Goal: Task Accomplishment & Management: Complete application form

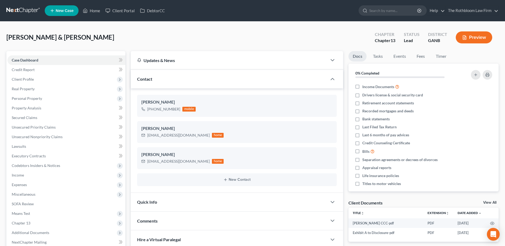
select select "0"
click at [102, 11] on link "Home" at bounding box center [91, 11] width 23 height 10
click at [93, 11] on link "Home" at bounding box center [91, 11] width 23 height 10
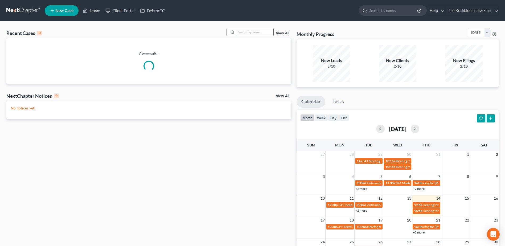
click at [247, 30] on input "search" at bounding box center [254, 32] width 37 height 8
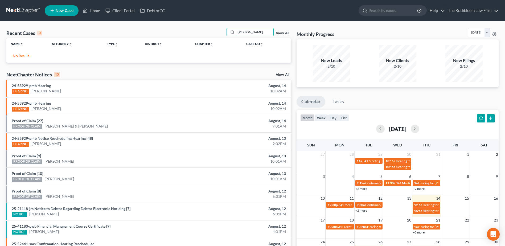
type input "[PERSON_NAME]"
click at [60, 10] on span "New Case" at bounding box center [65, 11] width 18 height 4
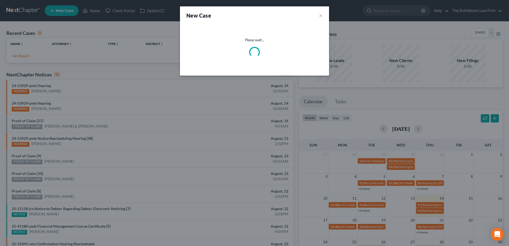
select select "19"
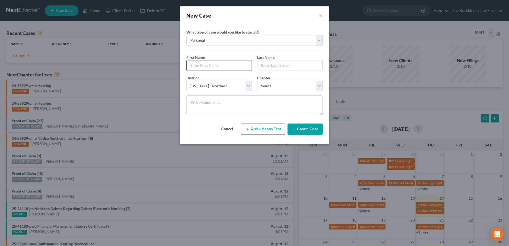
click at [204, 65] on input "text" at bounding box center [219, 65] width 65 height 10
type input "[PERSON_NAME]"
click at [274, 83] on select "Select 7 11 12 13" at bounding box center [290, 86] width 66 height 11
select select "0"
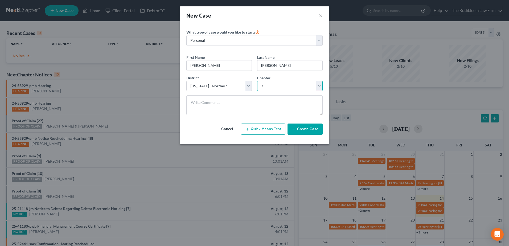
click at [257, 81] on select "Select 7 11 12 13" at bounding box center [290, 86] width 66 height 11
click at [308, 130] on button "Create Case" at bounding box center [305, 129] width 35 height 11
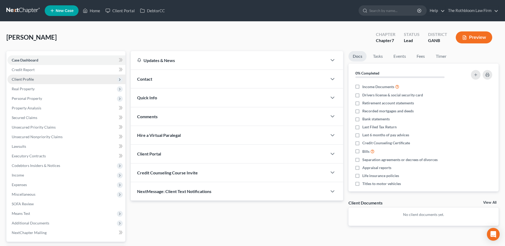
click at [25, 79] on span "Client Profile" at bounding box center [23, 79] width 22 height 5
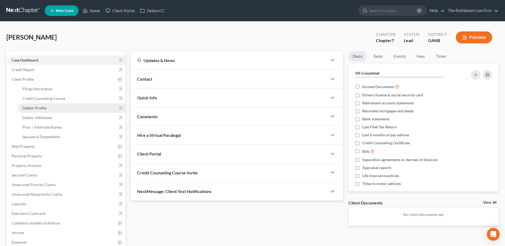
click at [31, 109] on span "Debtor Profile" at bounding box center [34, 108] width 24 height 5
select select "0"
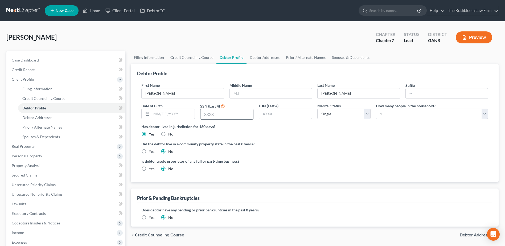
click at [222, 115] on input "text" at bounding box center [227, 114] width 53 height 10
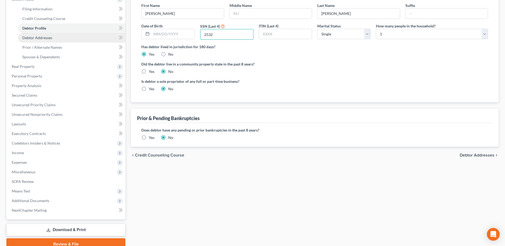
type input "2532"
click at [38, 39] on span "Debtor Addresses" at bounding box center [37, 37] width 30 height 5
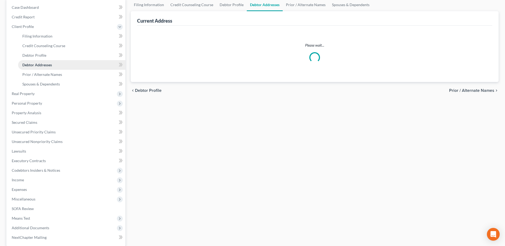
scroll to position [3, 0]
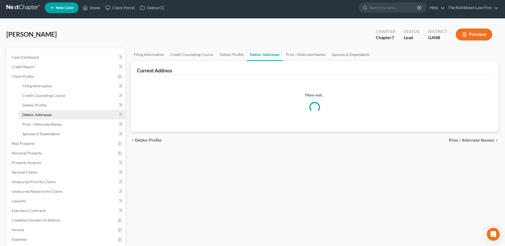
select select "0"
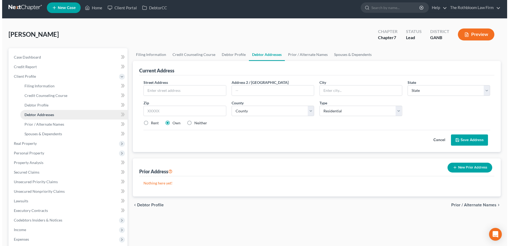
scroll to position [0, 0]
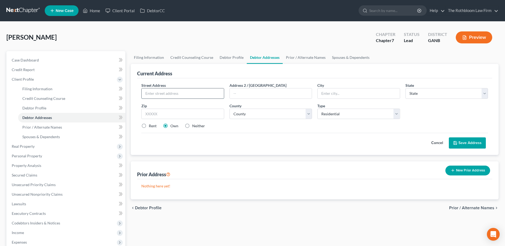
click at [155, 94] on input "text" at bounding box center [183, 93] width 82 height 10
type input "[STREET_ADDRESS]"
type input "30126"
type input "Mableton"
select select "10"
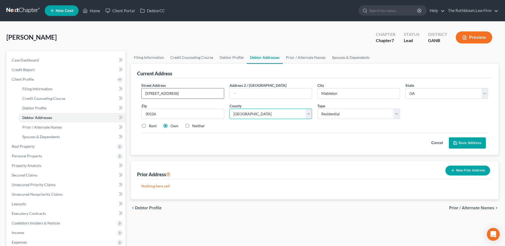
select select "32"
click at [464, 142] on button "Save Address" at bounding box center [467, 142] width 37 height 11
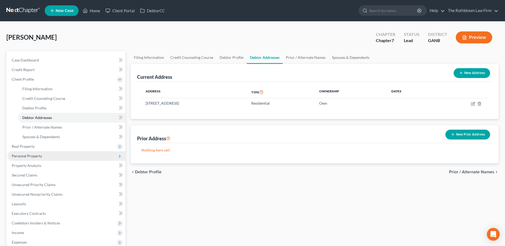
click at [15, 157] on span "Personal Property" at bounding box center [27, 156] width 30 height 5
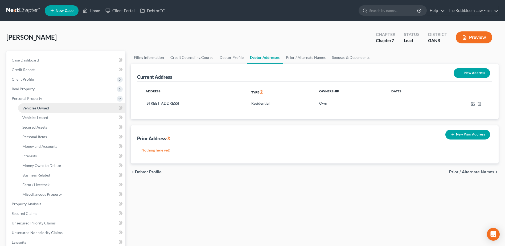
click at [34, 108] on span "Vehicles Owned" at bounding box center [35, 108] width 27 height 5
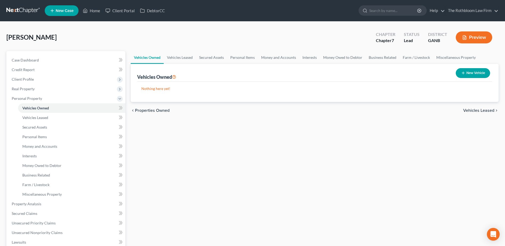
click at [468, 72] on button "New Vehicle" at bounding box center [473, 73] width 34 height 10
select select "0"
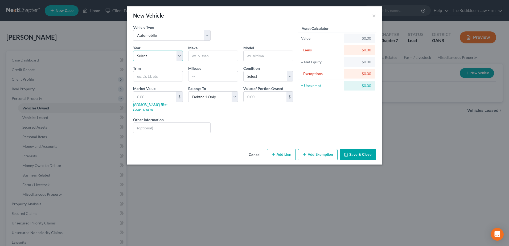
click at [151, 54] on select "Select 2026 2025 2024 2023 2022 2021 2020 2019 2018 2017 2016 2015 2014 2013 20…" at bounding box center [158, 56] width 50 height 11
select select "2"
click at [133, 51] on select "Select 2026 2025 2024 2023 2022 2021 2020 2019 2018 2017 2016 2015 2014 2013 20…" at bounding box center [158, 56] width 50 height 11
type input "T"
type input "Chevrolet"
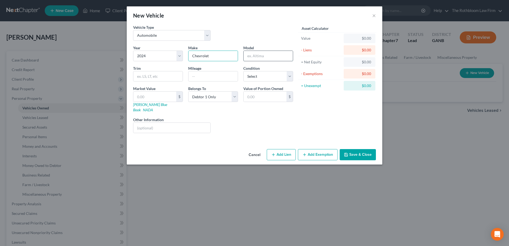
click at [268, 57] on input "text" at bounding box center [268, 56] width 49 height 10
type input "Trax"
click at [288, 149] on button "Add Lien" at bounding box center [281, 154] width 29 height 11
select select "0"
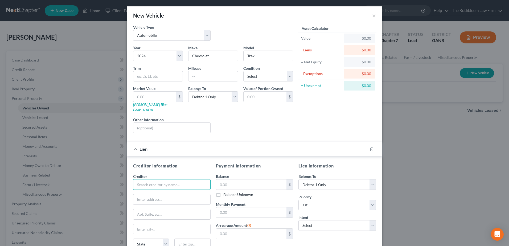
click at [170, 179] on input "text" at bounding box center [172, 184] width 78 height 11
type input "Consumer Portfolio Serv"
click at [228, 207] on input "text" at bounding box center [251, 212] width 71 height 10
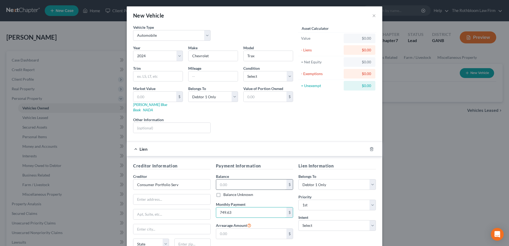
type input "749.63"
click at [229, 180] on input "text" at bounding box center [251, 185] width 71 height 10
type input "30,000"
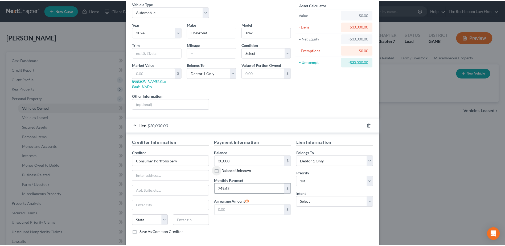
scroll to position [45, 0]
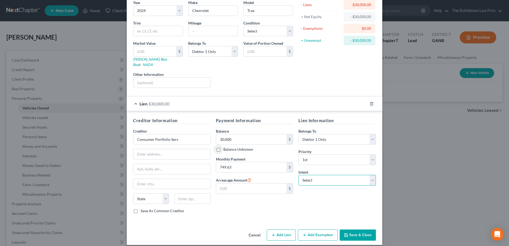
drag, startPoint x: 333, startPoint y: 177, endPoint x: 329, endPoint y: 181, distance: 5.3
click at [333, 177] on select "Select Surrender Redeem Reaffirm Avoid Other" at bounding box center [338, 180] width 78 height 11
select select "2"
click at [299, 175] on select "Select Surrender Redeem Reaffirm Avoid Other" at bounding box center [338, 180] width 78 height 11
click at [360, 232] on button "Save & Close" at bounding box center [358, 235] width 36 height 11
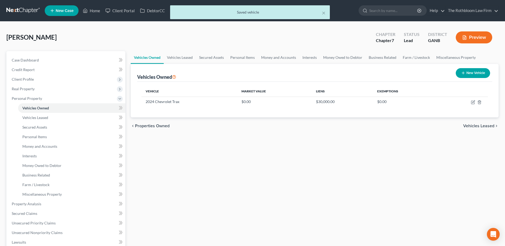
click at [480, 71] on button "New Vehicle" at bounding box center [473, 73] width 34 height 10
select select "0"
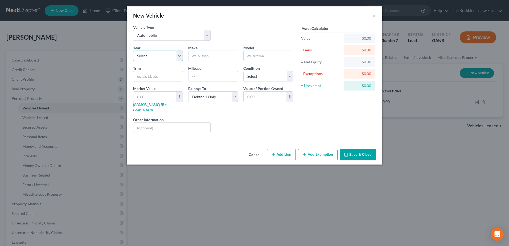
drag, startPoint x: 174, startPoint y: 52, endPoint x: 163, endPoint y: 59, distance: 13.4
click at [174, 52] on select "Select 2026 2025 2024 2023 2022 2021 2020 2019 2018 2017 2016 2015 2014 2013 20…" at bounding box center [158, 56] width 50 height 11
select select "17"
click at [133, 51] on select "Select 2026 2025 2024 2023 2022 2021 2020 2019 2018 2017 2016 2015 2014 2013 20…" at bounding box center [158, 56] width 50 height 11
click at [202, 59] on input "text" at bounding box center [213, 56] width 49 height 10
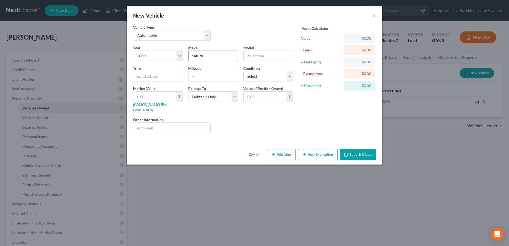
type input "Saturn"
type input "Relay"
click at [206, 79] on input "text" at bounding box center [213, 76] width 49 height 10
type input "100000"
drag, startPoint x: 264, startPoint y: 78, endPoint x: 261, endPoint y: 82, distance: 4.5
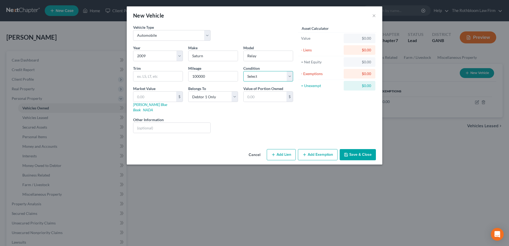
click at [264, 78] on select "Select Excellent Very Good Good Fair Poor" at bounding box center [268, 76] width 50 height 11
select select "2"
click at [243, 71] on select "Select Excellent Very Good Good Fair Poor" at bounding box center [268, 76] width 50 height 11
click at [369, 150] on button "Save & Close" at bounding box center [358, 154] width 36 height 11
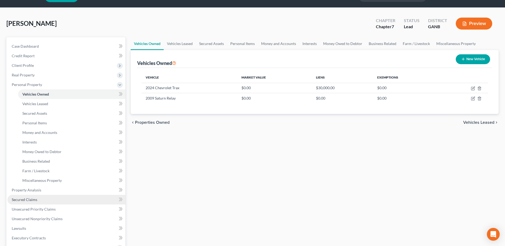
scroll to position [27, 0]
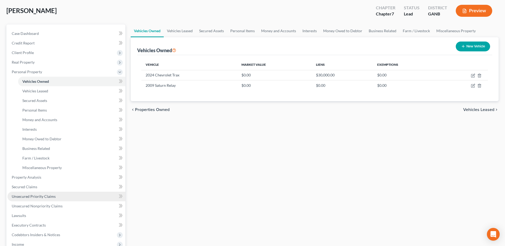
click at [30, 195] on span "Unsecured Priority Claims" at bounding box center [34, 196] width 44 height 5
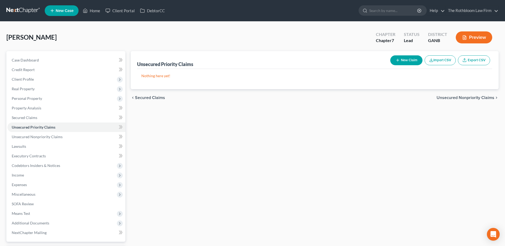
click at [405, 62] on button "New Claim" at bounding box center [406, 60] width 32 height 10
select select "0"
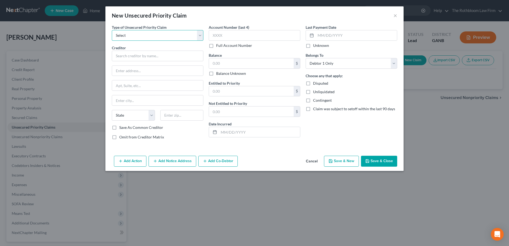
drag, startPoint x: 123, startPoint y: 37, endPoint x: 125, endPoint y: 41, distance: 4.6
click at [123, 37] on select "Select Taxes & Other Government Units Domestic Support Obligations Extensions o…" at bounding box center [158, 35] width 92 height 11
select select "0"
click at [112, 30] on select "Select Taxes & Other Government Units Domestic Support Obligations Extensions o…" at bounding box center [158, 35] width 92 height 11
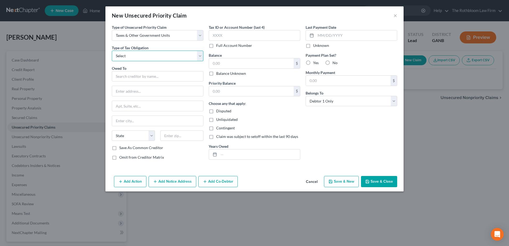
click at [124, 56] on select "Select Federal City State Franchise Tax Board Other" at bounding box center [158, 56] width 92 height 11
select select "0"
click at [112, 51] on select "Select Federal City State Franchise Tax Board Other" at bounding box center [158, 56] width 92 height 11
click at [126, 76] on input "text" at bounding box center [158, 76] width 92 height 11
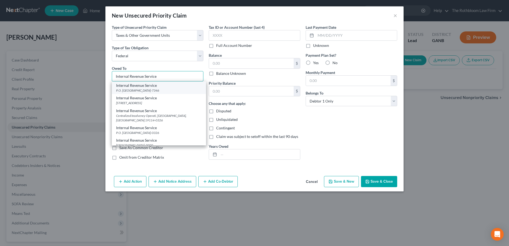
type input "Internal Revenue Service"
click at [132, 88] on div "P.O. [GEOGRAPHIC_DATA]-7346" at bounding box center [159, 90] width 86 height 5
type input "P.O. Box 7346"
type input "[GEOGRAPHIC_DATA]"
select select "39"
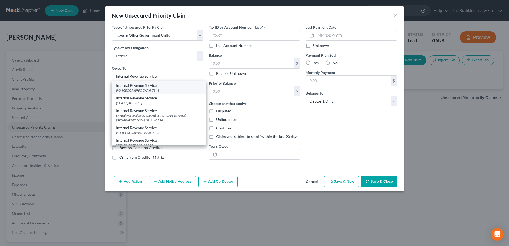
type input "19101-7346"
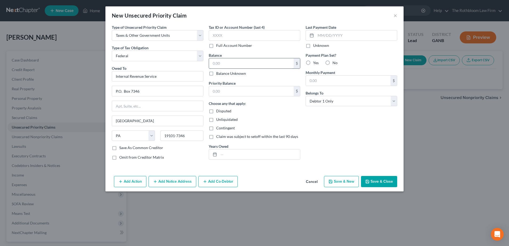
click at [222, 65] on input "text" at bounding box center [251, 63] width 85 height 10
type input "20,000"
click at [215, 88] on input "text" at bounding box center [251, 91] width 85 height 10
type input "20,000"
click at [221, 155] on input "text" at bounding box center [259, 154] width 81 height 10
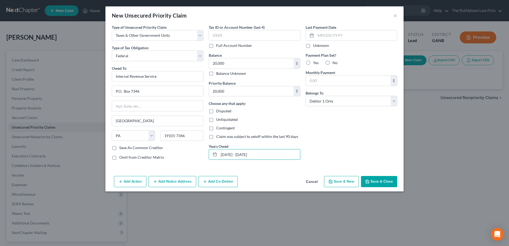
type input "[DATE] - [DATE]"
click at [382, 182] on button "Save & Close" at bounding box center [379, 181] width 36 height 11
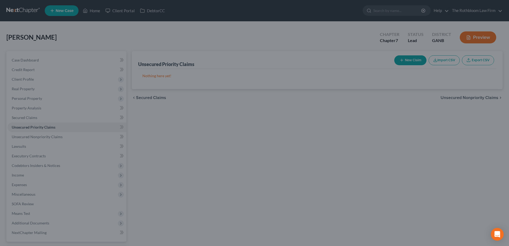
type input "20,000.00"
type input "0.00"
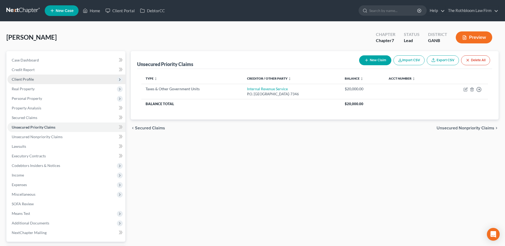
click at [27, 82] on span "Client Profile" at bounding box center [66, 80] width 118 height 10
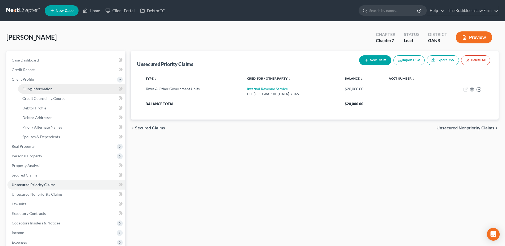
click at [41, 89] on span "Filing Information" at bounding box center [37, 89] width 30 height 5
select select "1"
select select "0"
select select "19"
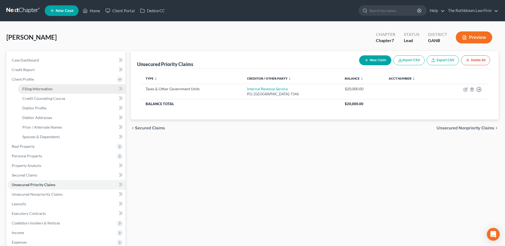
select select "0"
select select "10"
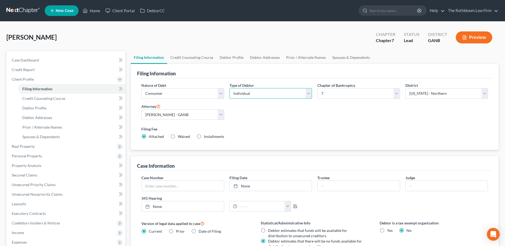
click at [308, 93] on select "Select Individual Joint" at bounding box center [271, 93] width 83 height 11
click at [338, 117] on div "Nature of Debt Select Business Consumer Other Nature of Business Select Clearin…" at bounding box center [315, 113] width 352 height 61
click at [36, 107] on span "Debtor Profile" at bounding box center [34, 108] width 24 height 5
select select "0"
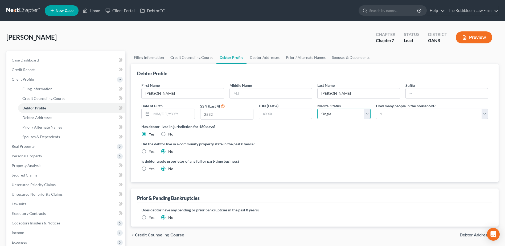
click at [364, 112] on select "Select Single Married Separated Divorced Widowed" at bounding box center [343, 114] width 53 height 11
select select "1"
click at [317, 109] on select "Select Single Married Separated Divorced Widowed" at bounding box center [343, 114] width 53 height 11
click at [487, 113] on select "Select 1 2 3 4 5 6 7 8 9 10 11 12 13 14 15 16 17 18 19 20" at bounding box center [432, 114] width 112 height 11
click at [376, 109] on select "Select 1 2 3 4 5 6 7 8 9 10 11 12 13 14 15 16 17 18 19 20" at bounding box center [432, 114] width 112 height 11
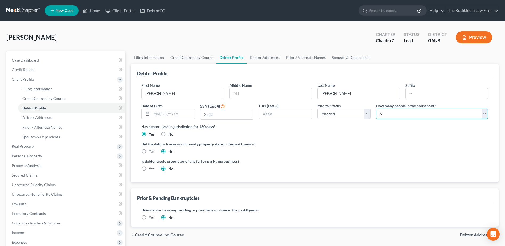
drag, startPoint x: 407, startPoint y: 112, endPoint x: 401, endPoint y: 113, distance: 5.7
click at [407, 112] on select "Select 1 2 3 4 5 6 7 8 9 10 11 12 13 14 15 16 17 18 19 20" at bounding box center [432, 114] width 112 height 11
select select "3"
click at [376, 109] on select "Select 1 2 3 4 5 6 7 8 9 10 11 12 13 14 15 16 17 18 19 20" at bounding box center [432, 114] width 112 height 11
click at [367, 114] on select "Select Single Married Separated Divorced Widowed" at bounding box center [343, 114] width 53 height 11
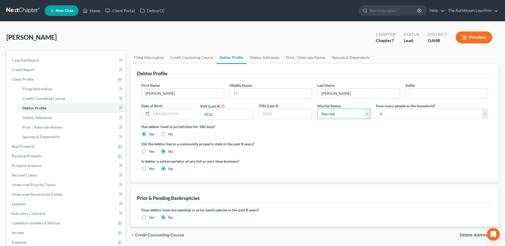
select select "2"
click at [317, 109] on select "Select Single Married Separated Divorced Widowed" at bounding box center [343, 114] width 53 height 11
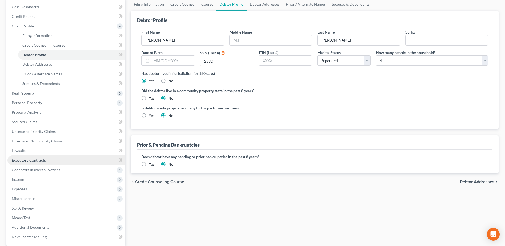
scroll to position [104, 0]
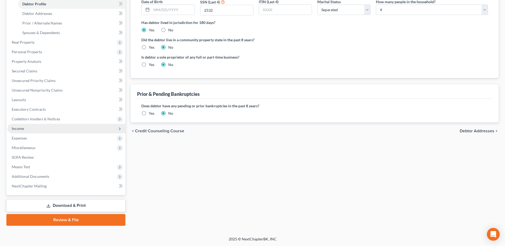
click at [26, 129] on span "Income" at bounding box center [66, 129] width 118 height 10
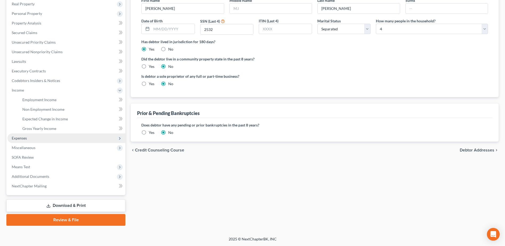
scroll to position [85, 0]
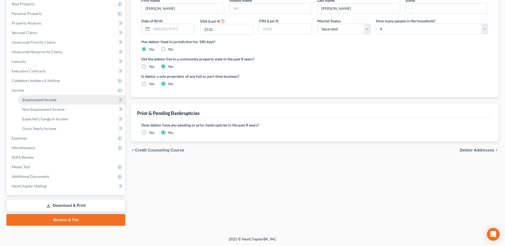
click at [37, 101] on span "Employment Income" at bounding box center [39, 99] width 34 height 5
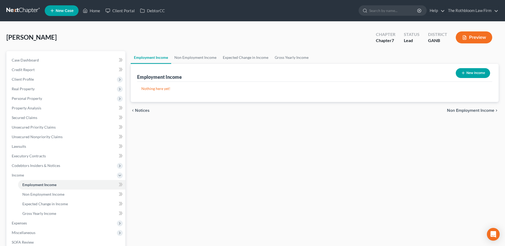
click at [476, 72] on button "New Income" at bounding box center [473, 73] width 34 height 10
select select "0"
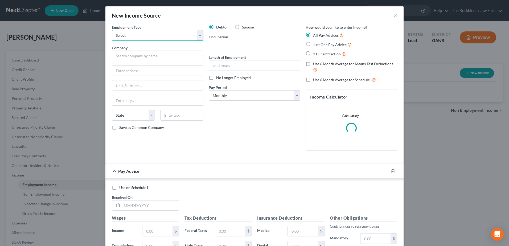
drag, startPoint x: 124, startPoint y: 35, endPoint x: 124, endPoint y: 42, distance: 6.1
click at [124, 35] on select "Select Full or [DEMOGRAPHIC_DATA] Employment Self Employment" at bounding box center [158, 35] width 92 height 11
select select "0"
click at [112, 30] on select "Select Full or [DEMOGRAPHIC_DATA] Employment Self Employment" at bounding box center [158, 35] width 92 height 11
click at [120, 55] on input "text" at bounding box center [158, 56] width 92 height 11
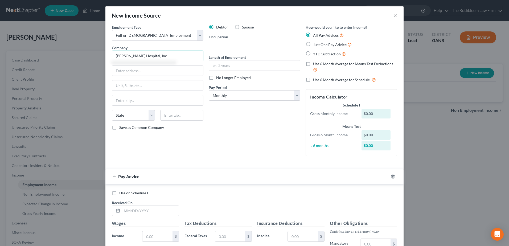
type input "[PERSON_NAME] Hospital, Inc."
type input "[STREET_ADDRESS]"
type input "30126"
type input "Mableton"
select select "10"
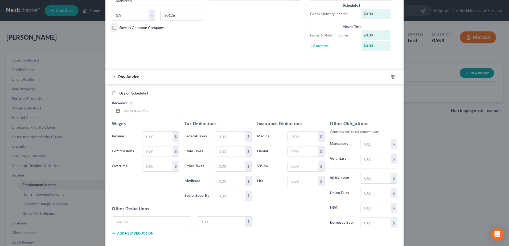
scroll to position [107, 0]
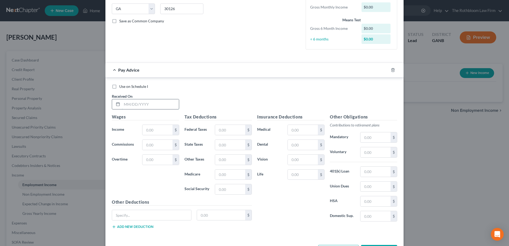
click at [143, 101] on input "text" at bounding box center [150, 104] width 57 height 10
type input "[DATE]"
type input "4,998.93"
click at [228, 133] on input "text" at bounding box center [230, 130] width 30 height 10
type input "598.88"
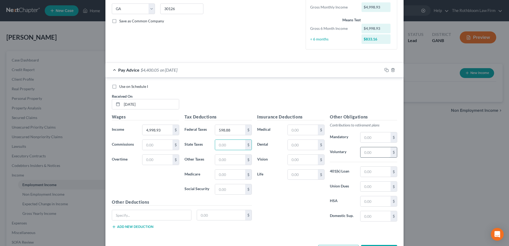
click at [372, 153] on input "text" at bounding box center [376, 152] width 30 height 10
type input "99.98"
click at [304, 146] on input "text" at bounding box center [303, 145] width 30 height 10
type input "15.06"
click at [306, 129] on input "text" at bounding box center [303, 130] width 30 height 10
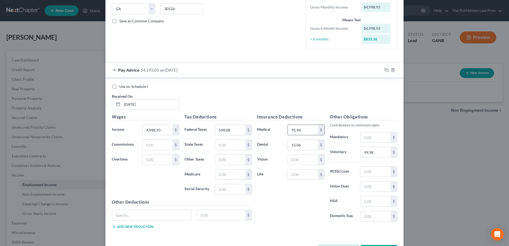
type input "91.96"
click at [299, 163] on input "text" at bounding box center [303, 160] width 30 height 10
type input "7.04"
click at [143, 210] on input "text" at bounding box center [151, 215] width 79 height 10
type input "Meals"
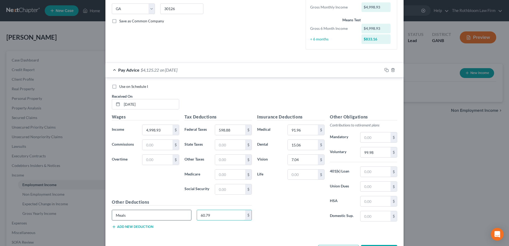
type input "60.79"
click at [304, 176] on input "text" at bounding box center [303, 175] width 30 height 10
type input "12.26"
click at [302, 130] on input "91.96" at bounding box center [303, 130] width 30 height 10
type input "128.82"
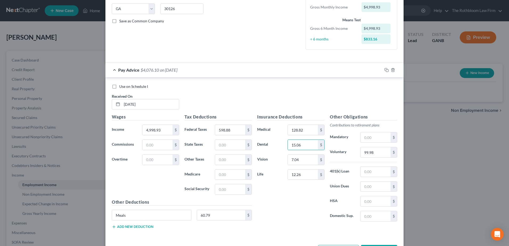
click at [119, 228] on button "Add new deduction" at bounding box center [133, 227] width 42 height 4
click at [122, 227] on input "text" at bounding box center [151, 230] width 79 height 10
type input "STD"
type input "34.79"
click at [386, 70] on rect "button" at bounding box center [387, 71] width 2 height 2
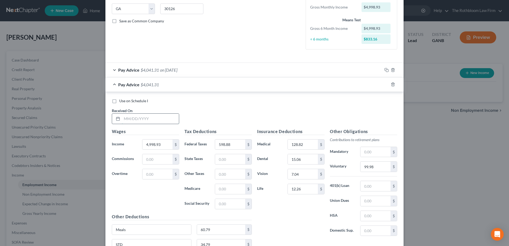
click at [151, 118] on input "text" at bounding box center [150, 119] width 57 height 10
type input "[DATE]"
type input "4,492.40"
click at [236, 145] on input "598.88" at bounding box center [230, 145] width 30 height 10
type input "534.39"
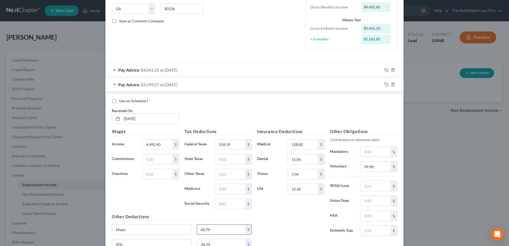
click at [212, 231] on input "60.79" at bounding box center [221, 230] width 48 height 10
type input "11.64"
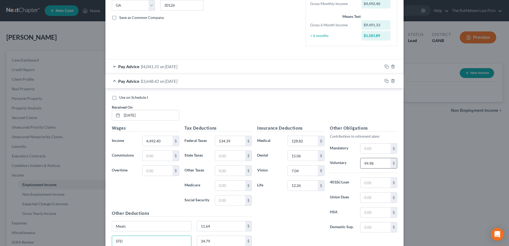
click at [377, 163] on input "99.98" at bounding box center [376, 163] width 30 height 10
type input "89.85"
click at [239, 139] on input "534.39" at bounding box center [230, 141] width 30 height 10
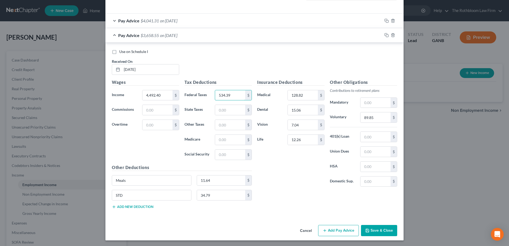
scroll to position [157, 0]
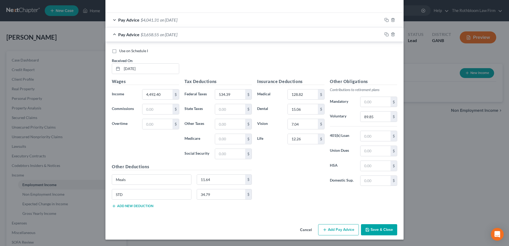
click at [292, 164] on div "Insurance Deductions Medical 128.82 $ Dental 15.06 $ Vision 7.04 $ Life 12.26 $" at bounding box center [291, 134] width 73 height 112
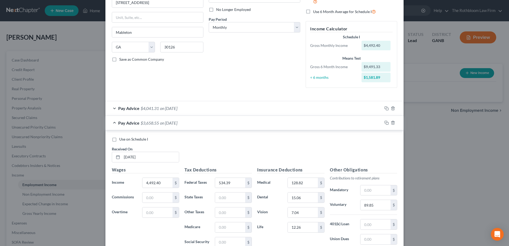
scroll to position [133, 0]
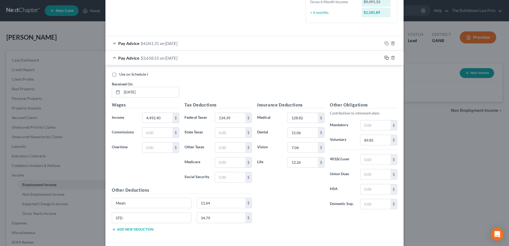
drag, startPoint x: 383, startPoint y: 58, endPoint x: 189, endPoint y: 156, distance: 217.9
click at [385, 58] on icon "button" at bounding box center [387, 58] width 4 height 4
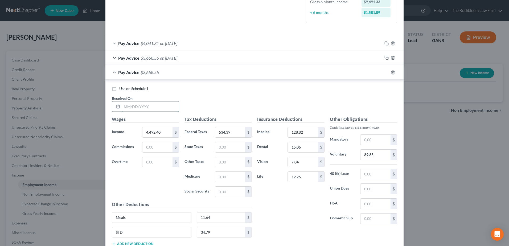
click at [124, 104] on input "text" at bounding box center [150, 106] width 57 height 10
type input "[DATE]"
type input "5,000.99"
click at [230, 132] on input "534.39" at bounding box center [230, 132] width 30 height 10
type input "607.81"
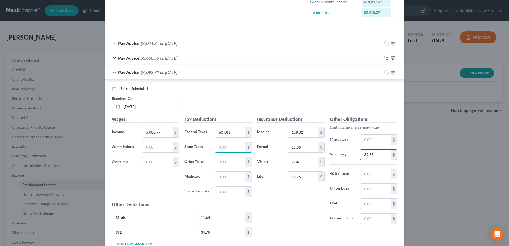
click at [375, 159] on input "89.85" at bounding box center [376, 155] width 30 height 10
type input "100.02"
click at [209, 219] on input "11.64" at bounding box center [221, 218] width 48 height 10
type input "34.50"
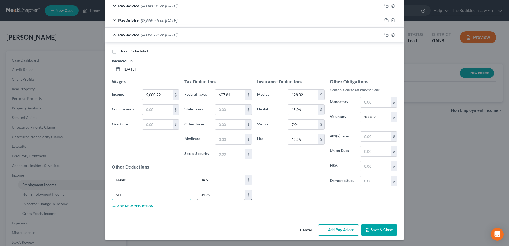
scroll to position [171, 0]
click at [129, 206] on button "Add new deduction" at bounding box center [133, 206] width 42 height 4
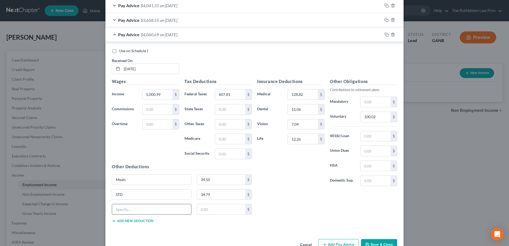
click at [123, 209] on input "text" at bounding box center [151, 209] width 79 height 10
type input "CH Adorn Sale"
type input "8.25"
click at [385, 35] on icon "button" at bounding box center [386, 34] width 2 height 2
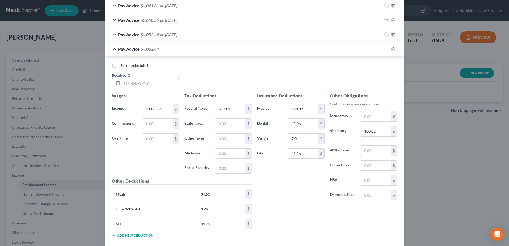
click at [136, 84] on input "text" at bounding box center [150, 83] width 57 height 10
type input "[DATE]"
type input "4,780.70"
click at [230, 110] on input "607.81" at bounding box center [230, 109] width 30 height 10
type input "579.33"
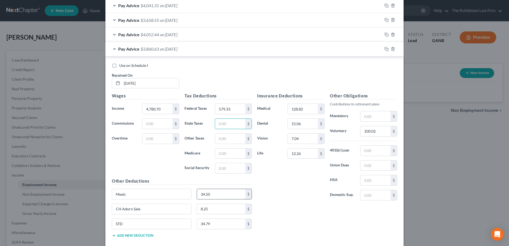
click at [212, 197] on input "34.50" at bounding box center [221, 194] width 48 height 10
type input "25.17"
click at [378, 132] on input "100.02" at bounding box center [376, 131] width 30 height 10
type input "95.62"
click at [211, 209] on input "8.25" at bounding box center [221, 209] width 48 height 10
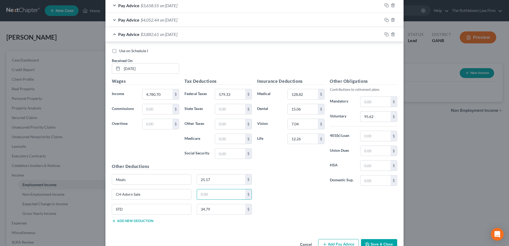
scroll to position [200, 0]
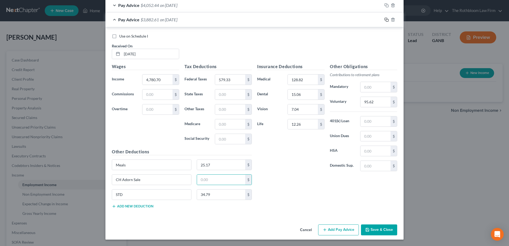
click at [385, 19] on icon "button" at bounding box center [387, 20] width 4 height 4
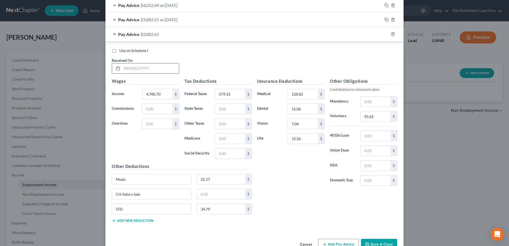
click at [144, 66] on input "text" at bounding box center [150, 68] width 57 height 10
type input "[DATE]"
type input "5,691.65"
click at [235, 93] on input "579.33" at bounding box center [230, 94] width 30 height 10
type input "697.14"
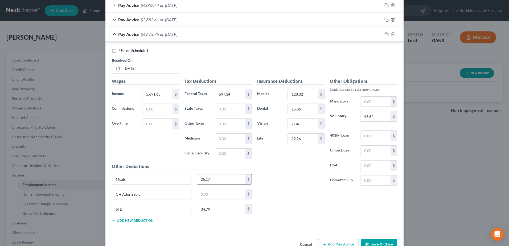
click at [216, 181] on input "25.17" at bounding box center [221, 179] width 48 height 10
type input "33.88"
click at [210, 195] on input "text" at bounding box center [221, 194] width 48 height 10
type input "8.25"
click at [375, 113] on input "95.62" at bounding box center [376, 116] width 30 height 10
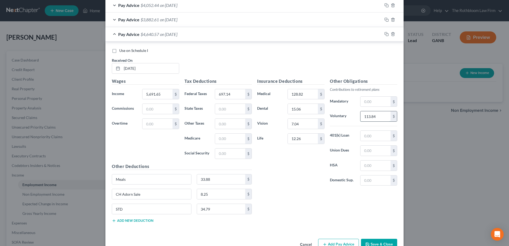
type input "113.84"
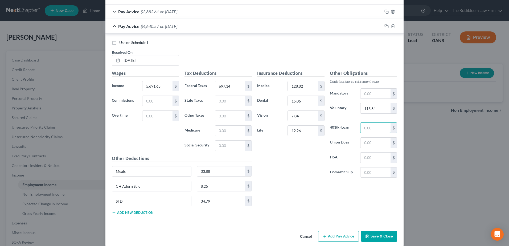
scroll to position [215, 0]
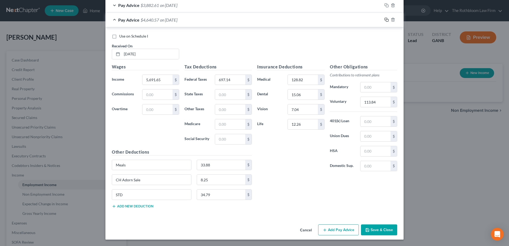
click at [385, 20] on icon "button" at bounding box center [387, 20] width 4 height 4
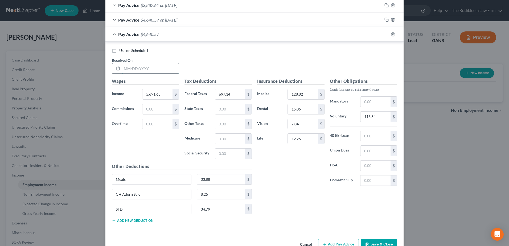
click at [138, 70] on input "text" at bounding box center [150, 68] width 57 height 10
type input "[DATE]"
type input "4,289.30"
click at [229, 93] on input "697.14" at bounding box center [230, 94] width 30 height 10
type input "515.78"
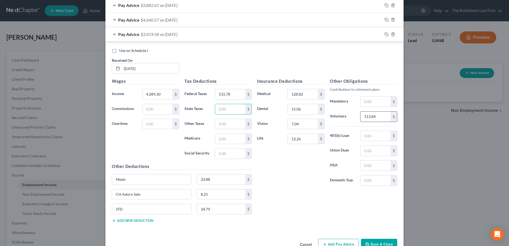
click at [377, 118] on input "113.84" at bounding box center [376, 117] width 30 height 10
type input "85.79"
click at [217, 181] on input "33.88" at bounding box center [221, 179] width 48 height 10
type input "49.10"
click at [214, 193] on input "8.25" at bounding box center [221, 194] width 48 height 10
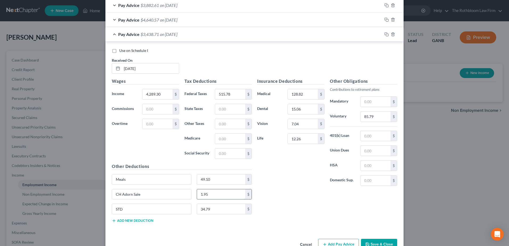
click at [217, 194] on input "1.95" at bounding box center [221, 194] width 48 height 10
type input "10.95"
click at [114, 220] on button "Add new deduction" at bounding box center [133, 221] width 42 height 4
click at [124, 222] on input "text" at bounding box center [151, 224] width 79 height 10
type input "Pharmacy"
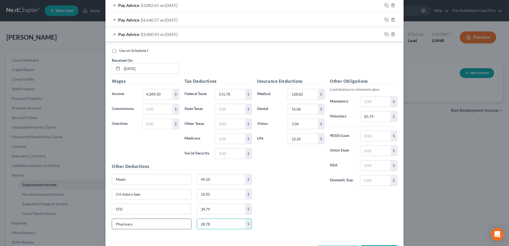
type input "28.78"
click at [385, 34] on icon "button" at bounding box center [387, 34] width 4 height 4
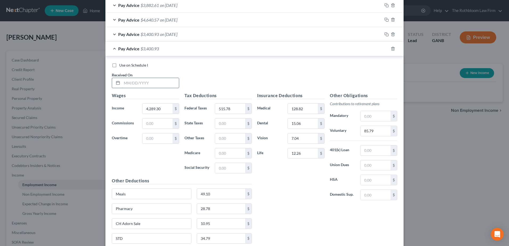
click at [128, 81] on input "text" at bounding box center [150, 83] width 57 height 10
type input "[DATE]"
type input "4,847.66"
click at [230, 107] on input "515.78" at bounding box center [230, 109] width 30 height 10
type input "602.81"
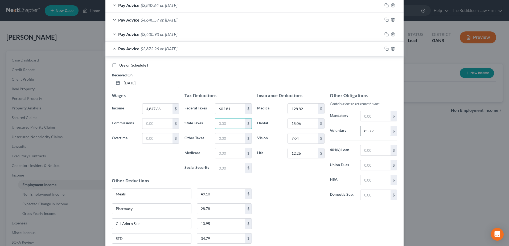
click at [376, 130] on input "85.79" at bounding box center [376, 131] width 30 height 10
type input "96.96"
click at [214, 193] on input "49.10" at bounding box center [221, 194] width 48 height 10
type input "17.68"
click at [210, 208] on input "28.78" at bounding box center [221, 209] width 48 height 10
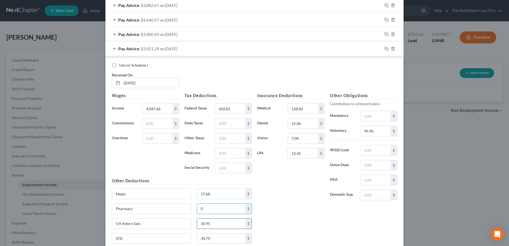
type input "0"
click at [210, 223] on input "10.95" at bounding box center [221, 224] width 48 height 10
type input "11.42"
click at [305, 111] on input "128.82" at bounding box center [303, 109] width 30 height 10
type input "0"
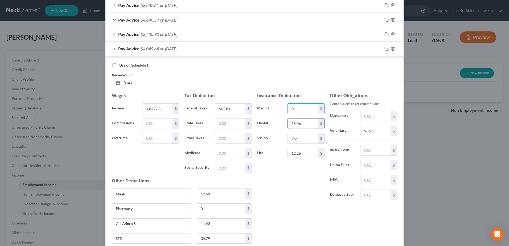
click at [300, 123] on input "15.06" at bounding box center [303, 124] width 30 height 10
type input "0"
click at [299, 136] on input "7.04" at bounding box center [303, 138] width 30 height 10
type input "0"
click at [302, 151] on input "12.26" at bounding box center [303, 153] width 30 height 10
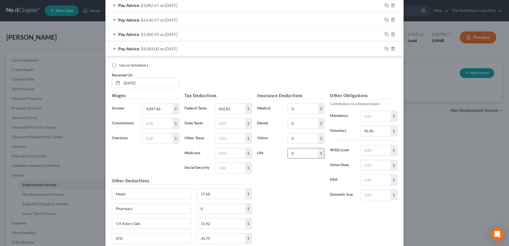
scroll to position [250, 0]
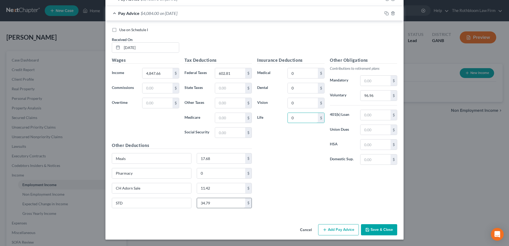
type input "0"
click at [215, 203] on input "34.79" at bounding box center [221, 203] width 48 height 10
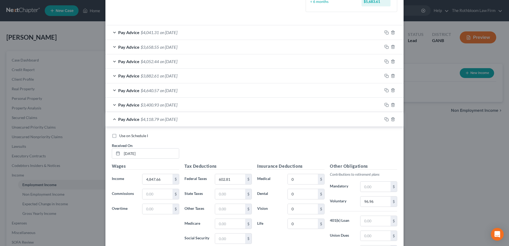
scroll to position [144, 0]
type input "0"
click at [385, 106] on icon "button" at bounding box center [386, 105] width 2 height 2
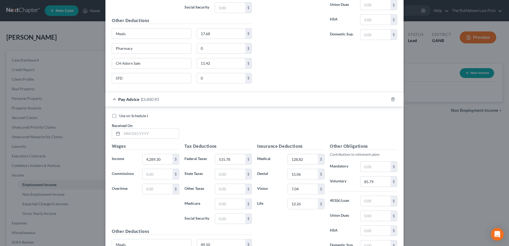
scroll to position [410, 0]
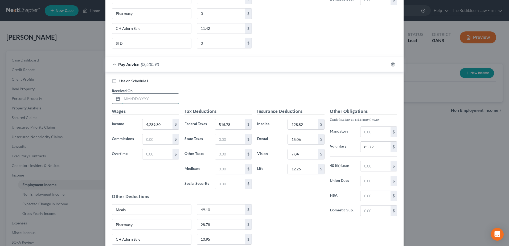
click at [132, 99] on input "text" at bounding box center [150, 99] width 57 height 10
type input "[DATE]"
type input "5,705.42"
click at [237, 124] on input "515.78" at bounding box center [230, 124] width 30 height 10
type input "713.75"
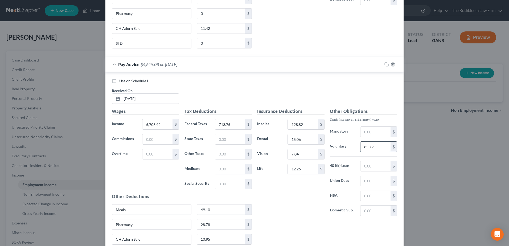
click at [386, 148] on input "85.79" at bounding box center [376, 147] width 30 height 10
type input "114.11"
click at [223, 213] on input "49.10" at bounding box center [221, 210] width 48 height 10
type input "2.76"
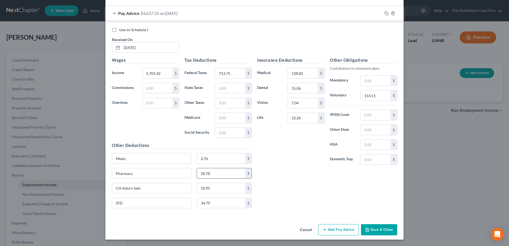
click at [213, 173] on input "28.78" at bounding box center [221, 173] width 48 height 10
type input "22.48"
click at [220, 188] on input "10.95" at bounding box center [221, 188] width 48 height 10
type input "0"
click at [217, 203] on input "34.79" at bounding box center [221, 203] width 48 height 10
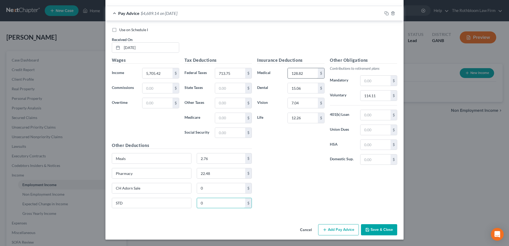
type input "0"
click at [311, 71] on input "128.82" at bounding box center [303, 73] width 30 height 10
type input "0"
click at [307, 88] on input "15.06" at bounding box center [303, 88] width 30 height 10
type input "0"
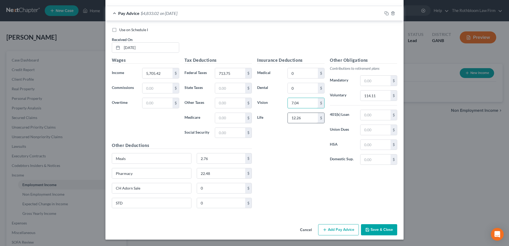
drag, startPoint x: 302, startPoint y: 101, endPoint x: 296, endPoint y: 113, distance: 13.6
click at [301, 101] on input "7.04" at bounding box center [303, 103] width 30 height 10
type input "0"
drag, startPoint x: 292, startPoint y: 146, endPoint x: 298, endPoint y: 120, distance: 27.4
click at [291, 145] on div "Insurance Deductions Medical 0 $ Dental 0 $ Vision 0 $ Life 12.26 $" at bounding box center [291, 113] width 73 height 112
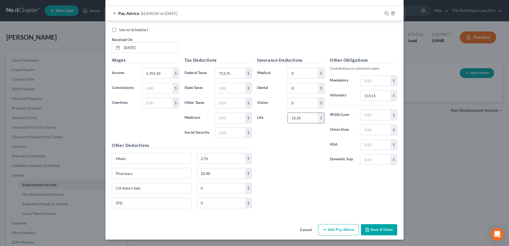
click at [302, 116] on input "12.26" at bounding box center [303, 118] width 30 height 10
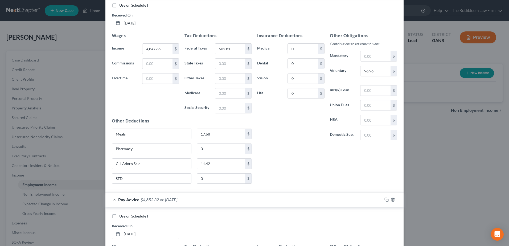
scroll to position [168, 0]
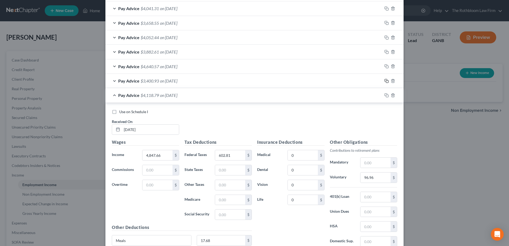
type input "0"
click at [386, 82] on icon "button" at bounding box center [387, 81] width 4 height 4
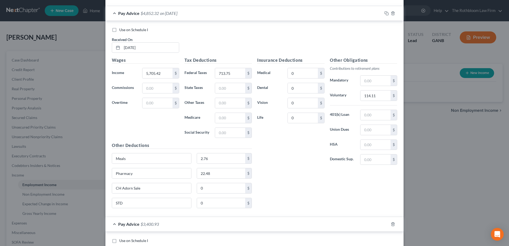
scroll to position [594, 0]
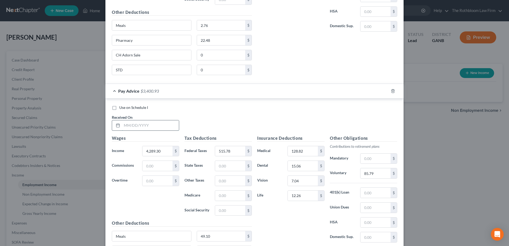
click at [132, 123] on input "text" at bounding box center [150, 125] width 57 height 10
type input "[DATE]"
type input "5,118.40"
click at [236, 153] on input "515.78" at bounding box center [230, 151] width 30 height 10
type input "637.04"
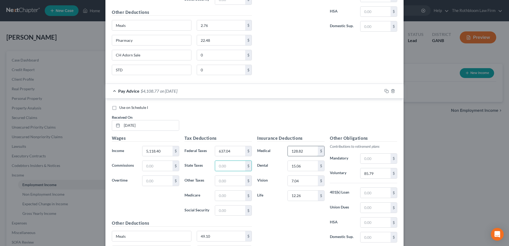
click at [303, 149] on input "128.82" at bounding box center [303, 151] width 30 height 10
type input "0"
click at [306, 167] on input "15.06" at bounding box center [303, 166] width 30 height 10
type input "0"
click at [301, 182] on input "7.04" at bounding box center [303, 181] width 30 height 10
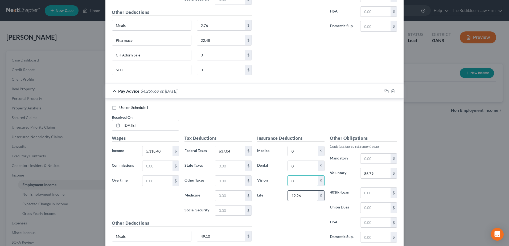
type input "0"
click at [300, 195] on input "12.26" at bounding box center [303, 196] width 30 height 10
type input "0"
click at [378, 177] on input "85.79" at bounding box center [376, 173] width 30 height 10
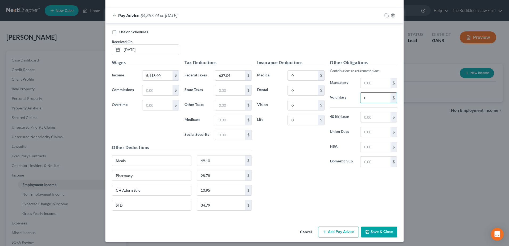
scroll to position [672, 0]
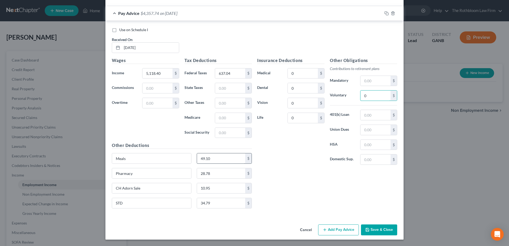
type input "0"
click at [222, 158] on input "49.10" at bounding box center [221, 158] width 48 height 10
type input "0"
click at [218, 173] on input "28.78" at bounding box center [221, 173] width 48 height 10
type input "0"
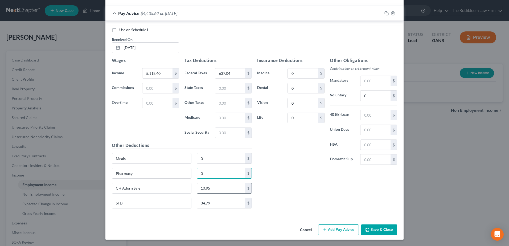
click at [215, 190] on input "10.95" at bounding box center [221, 188] width 48 height 10
type input "0"
click at [211, 206] on input "34.79" at bounding box center [221, 203] width 48 height 10
type input "0"
click at [379, 113] on input "text" at bounding box center [376, 115] width 30 height 10
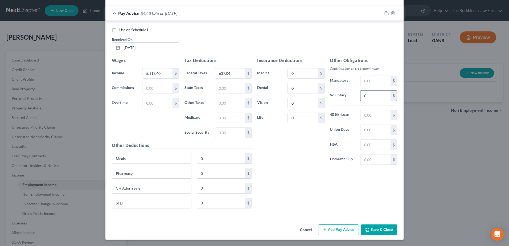
click at [378, 97] on input "0" at bounding box center [376, 96] width 30 height 10
type input "102.37"
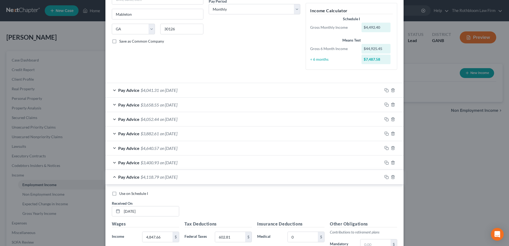
scroll to position [86, 0]
click at [385, 163] on icon "button" at bounding box center [387, 163] width 4 height 4
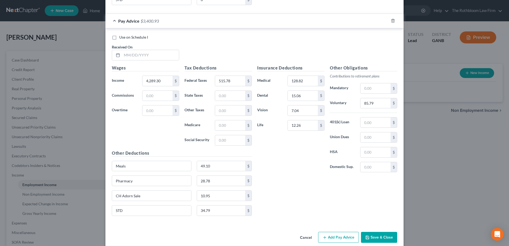
scroll to position [883, 0]
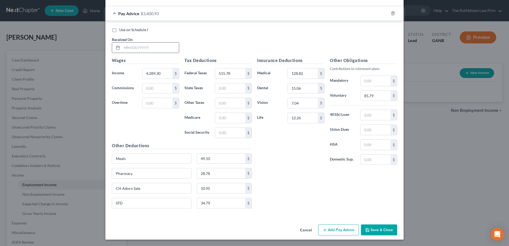
click at [127, 46] on input "text" at bounding box center [150, 48] width 57 height 10
type input "[DATE]"
type input "5,004.80"
click at [234, 74] on input "515.78" at bounding box center [230, 73] width 30 height 10
type input "622.36"
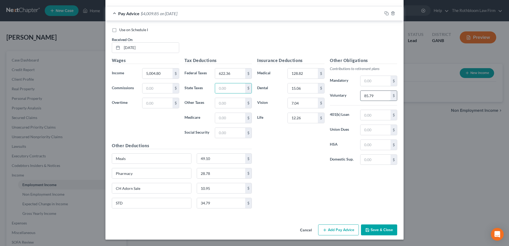
click at [384, 96] on input "85.79" at bounding box center [376, 96] width 30 height 10
type input "100.10"
click at [305, 72] on input "128.82" at bounding box center [303, 73] width 30 height 10
type input "0"
click at [301, 90] on input "15.06" at bounding box center [303, 88] width 30 height 10
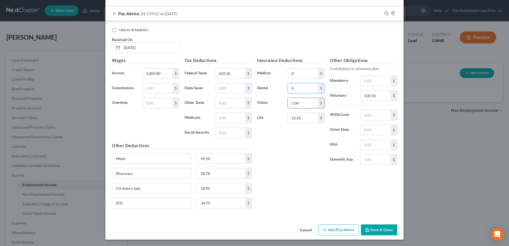
type input "0"
click at [296, 105] on input "7.04" at bounding box center [303, 103] width 30 height 10
type input "0"
click at [299, 119] on input "12.26" at bounding box center [303, 118] width 30 height 10
type input "0"
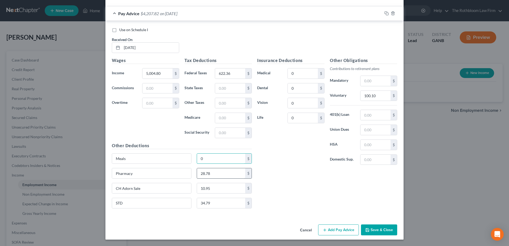
type input "0"
click at [211, 174] on input "28.78" at bounding box center [221, 173] width 48 height 10
type input "0"
click at [211, 188] on input "10.95" at bounding box center [221, 188] width 48 height 10
type input "0"
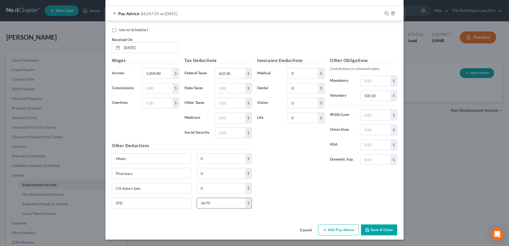
click at [211, 204] on input "34.79" at bounding box center [221, 203] width 48 height 10
type input "0"
click at [386, 14] on icon "button" at bounding box center [387, 13] width 4 height 4
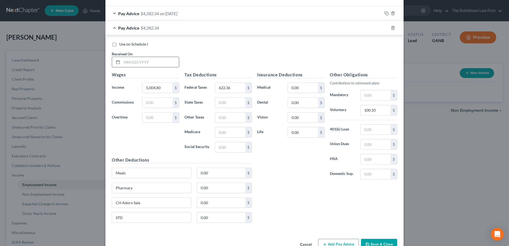
click at [132, 64] on input "text" at bounding box center [150, 62] width 57 height 10
type input "[DATE]"
type input "6,235.60"
click at [236, 90] on input "622.36" at bounding box center [230, 88] width 30 height 10
type input "781.52"
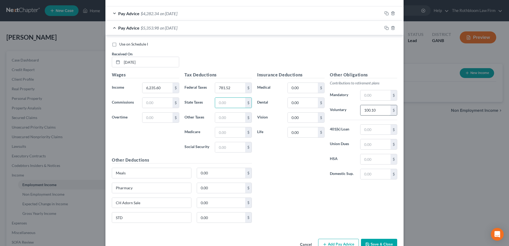
click at [377, 111] on input "100.10" at bounding box center [376, 110] width 30 height 10
click at [376, 109] on input "12.72" at bounding box center [376, 110] width 30 height 10
type input "124.72"
click at [386, 29] on rect "button" at bounding box center [387, 28] width 2 height 2
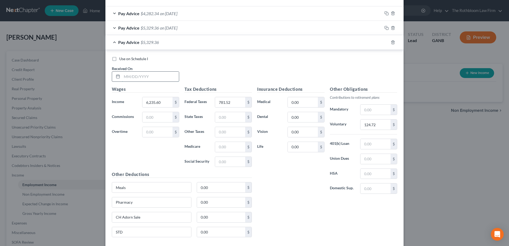
click at [139, 76] on input "text" at bounding box center [150, 77] width 57 height 10
type input "[DATE]"
click at [235, 101] on input "781.52" at bounding box center [230, 102] width 30 height 10
type input "555.38"
click at [381, 125] on input "124.72" at bounding box center [376, 125] width 30 height 10
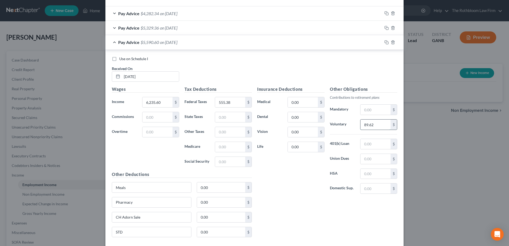
type input "89.62"
click at [214, 186] on input "0.00" at bounding box center [221, 187] width 48 height 10
type input "15.05"
click at [161, 101] on input "6,235.60" at bounding box center [157, 102] width 30 height 10
type input "4,480.78"
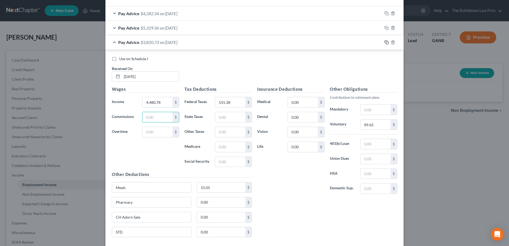
click at [385, 42] on icon "button" at bounding box center [387, 42] width 4 height 4
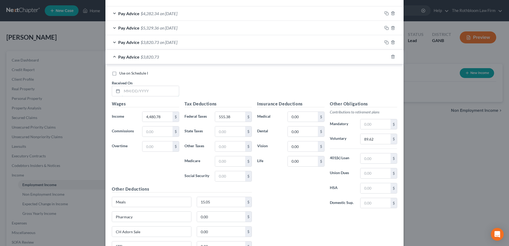
drag, startPoint x: 146, startPoint y: 86, endPoint x: 151, endPoint y: 85, distance: 5.4
click at [146, 86] on input "text" at bounding box center [150, 91] width 57 height 10
type input "[DATE]"
click at [150, 84] on div "Received On * [DATE]" at bounding box center [145, 88] width 73 height 16
click at [151, 117] on input "1" at bounding box center [157, 117] width 30 height 10
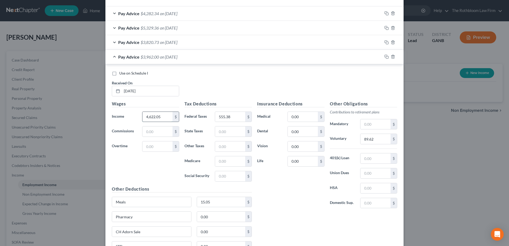
type input "4,622.05"
click at [230, 120] on input "555.38" at bounding box center [230, 117] width 30 height 10
type input "573.63"
click at [378, 137] on input "89.62" at bounding box center [376, 139] width 30 height 10
type input "92.45"
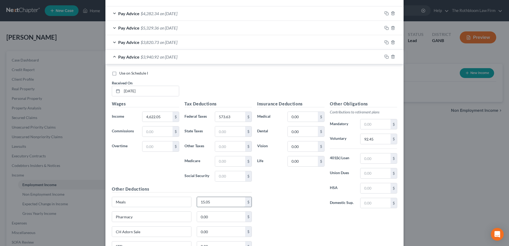
click at [214, 201] on input "15.05" at bounding box center [221, 202] width 48 height 10
type input "38.62"
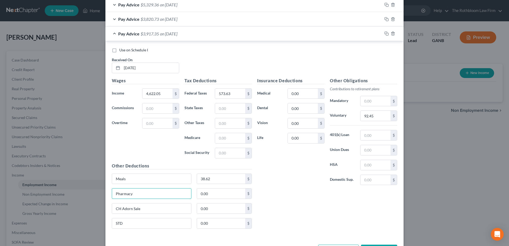
scroll to position [926, 0]
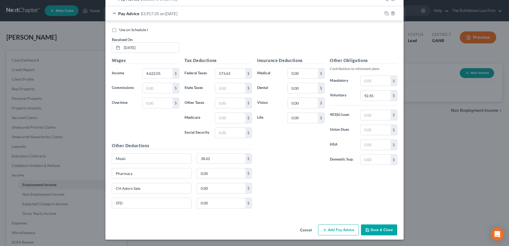
click at [369, 228] on button "Save & Close" at bounding box center [379, 230] width 36 height 11
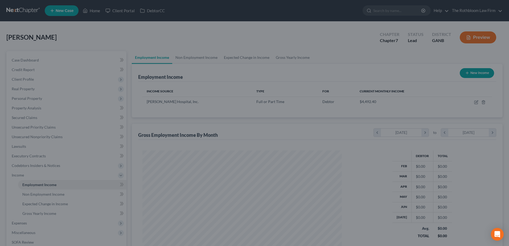
scroll to position [99, 208]
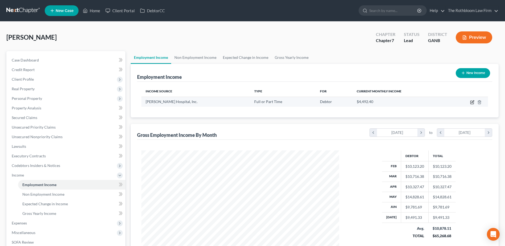
click at [474, 103] on icon "button" at bounding box center [472, 102] width 4 height 4
select select "0"
select select "10"
select select "0"
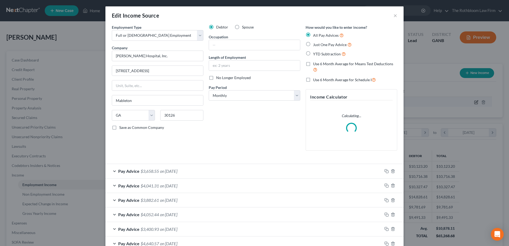
scroll to position [100, 210]
drag, startPoint x: 305, startPoint y: 66, endPoint x: 307, endPoint y: 82, distance: 16.4
click at [313, 64] on label "Use 6 Month Average for Means Test Deductions" at bounding box center [355, 66] width 84 height 11
click at [315, 64] on input "Use 6 Month Average for Means Test Deductions" at bounding box center [316, 62] width 3 height 3
checkbox input "true"
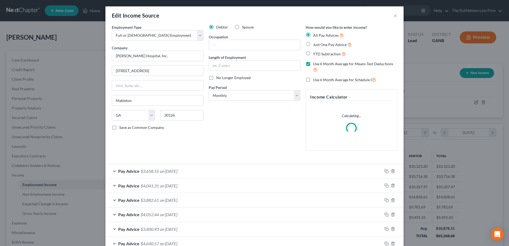
drag, startPoint x: 306, startPoint y: 79, endPoint x: 378, endPoint y: 98, distance: 74.5
click at [313, 79] on label "Use 6 Month Average for Schedule I" at bounding box center [344, 80] width 63 height 6
click at [315, 79] on input "Use 6 Month Average for Schedule I" at bounding box center [316, 78] width 3 height 3
checkbox input "true"
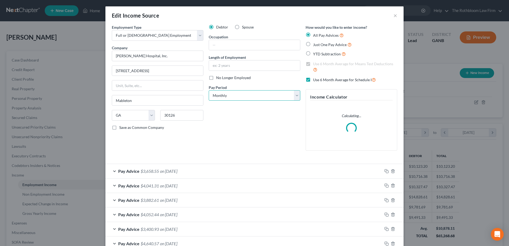
click at [239, 93] on select "Select Monthly Twice Monthly Every Other Week Weekly" at bounding box center [255, 95] width 92 height 11
select select "2"
click at [209, 90] on select "Select Monthly Twice Monthly Every Other Week Weekly" at bounding box center [255, 95] width 92 height 11
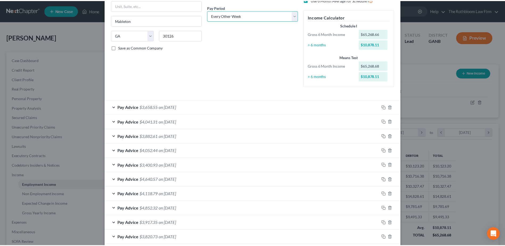
scroll to position [151, 0]
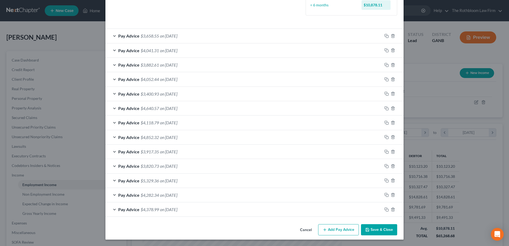
click at [376, 231] on button "Save & Close" at bounding box center [379, 229] width 36 height 11
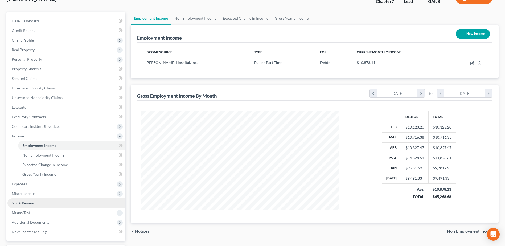
scroll to position [85, 0]
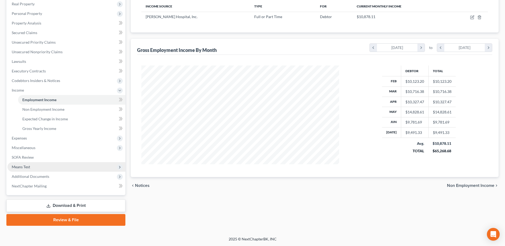
click at [23, 168] on span "Means Test" at bounding box center [21, 167] width 18 height 5
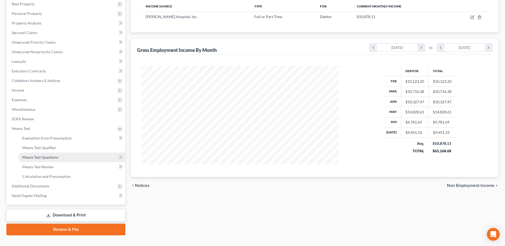
click at [52, 157] on span "Means Test Questions" at bounding box center [40, 157] width 36 height 5
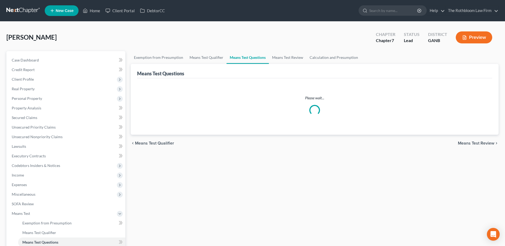
select select "1"
select select "60"
select select "2"
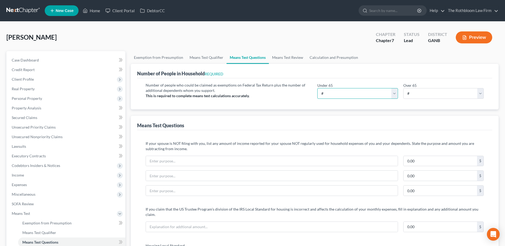
drag, startPoint x: 361, startPoint y: 93, endPoint x: 355, endPoint y: 94, distance: 6.5
click at [361, 93] on select "# 0 1 2 3 4 5 6 7 8 9 10" at bounding box center [357, 93] width 80 height 11
select select "4"
click at [317, 88] on select "# 0 1 2 3 4 5 6 7 8 9 10" at bounding box center [357, 93] width 80 height 11
click at [282, 60] on link "Means Test Review" at bounding box center [288, 57] width 38 height 13
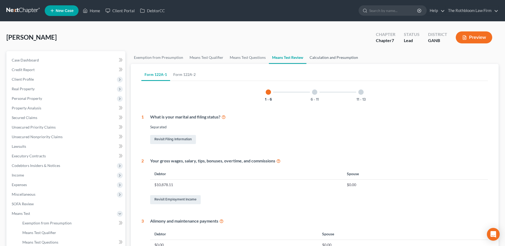
click at [328, 58] on link "Calculation and Presumption" at bounding box center [334, 57] width 55 height 13
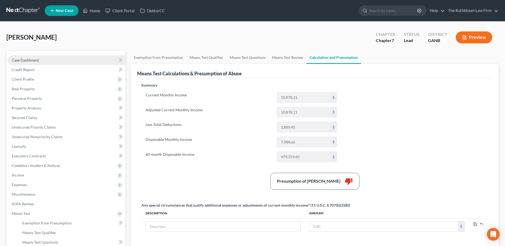
click at [26, 62] on span "Case Dashboard" at bounding box center [25, 60] width 27 height 5
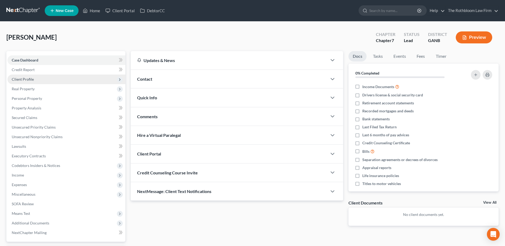
click at [24, 79] on span "Client Profile" at bounding box center [23, 79] width 22 height 5
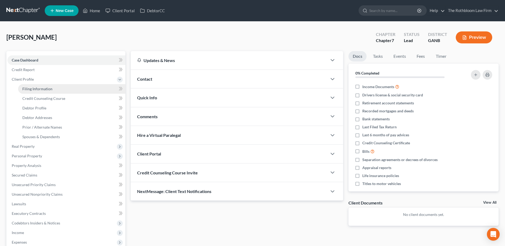
click at [35, 88] on span "Filing Information" at bounding box center [37, 89] width 30 height 5
select select "1"
select select "0"
select select "19"
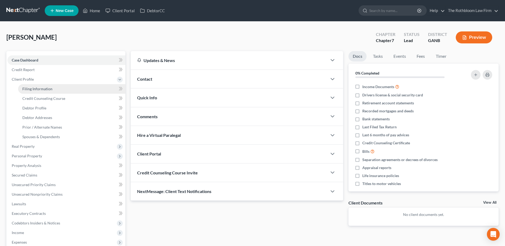
select select "0"
select select "10"
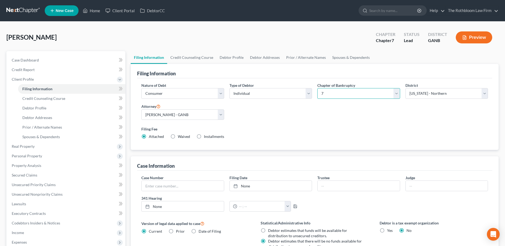
drag, startPoint x: 396, startPoint y: 95, endPoint x: 360, endPoint y: 94, distance: 36.8
click at [396, 95] on select "Select 7 11 12 13" at bounding box center [358, 93] width 83 height 11
select select "3"
click at [317, 88] on select "Select 7 11 12 13" at bounding box center [358, 93] width 83 height 11
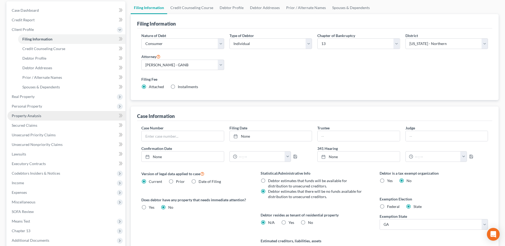
scroll to position [114, 0]
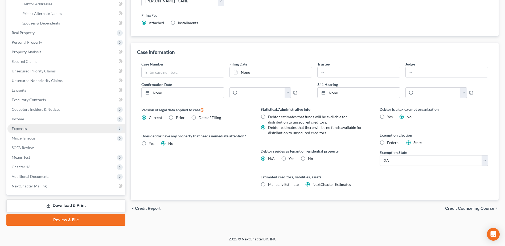
click at [28, 130] on span "Expenses" at bounding box center [66, 129] width 118 height 10
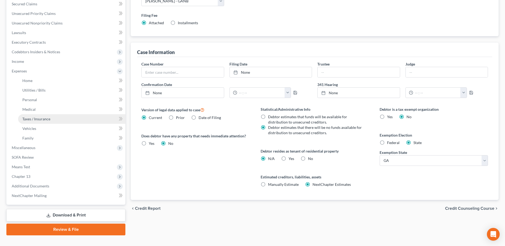
click at [34, 117] on span "Taxes / Insurance" at bounding box center [36, 119] width 28 height 5
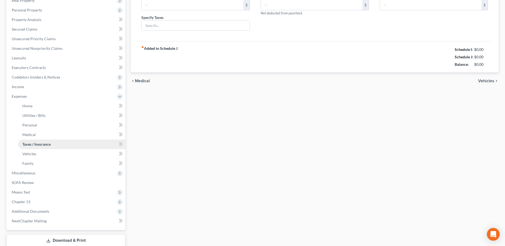
type input "0.00"
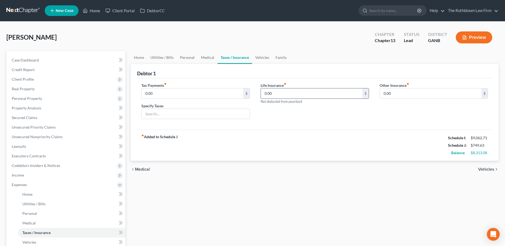
click at [280, 93] on input "0.00" at bounding box center [311, 93] width 101 height 10
type input "500"
click at [205, 57] on link "Medical" at bounding box center [208, 57] width 20 height 13
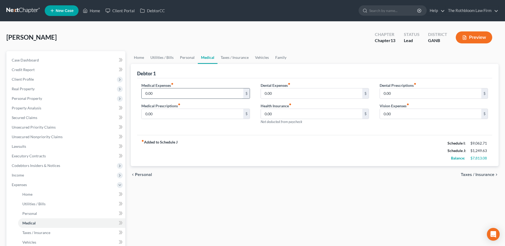
click at [166, 93] on input "0.00" at bounding box center [192, 93] width 101 height 10
type input "150"
click at [139, 57] on link "Home" at bounding box center [139, 57] width 17 height 13
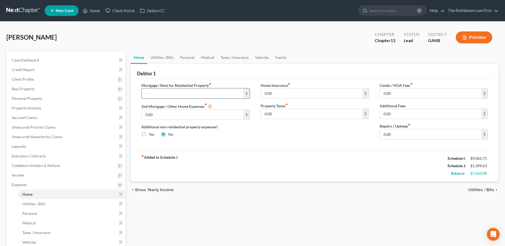
click at [160, 96] on input "text" at bounding box center [192, 93] width 101 height 10
type input "2,250"
click at [17, 80] on span "Client Profile" at bounding box center [23, 79] width 22 height 5
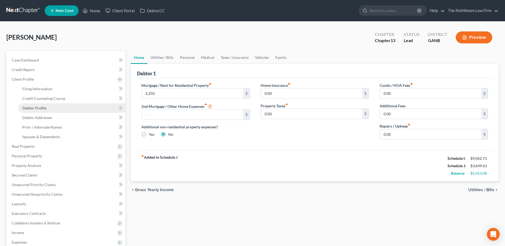
click at [32, 107] on span "Debtor Profile" at bounding box center [34, 108] width 24 height 5
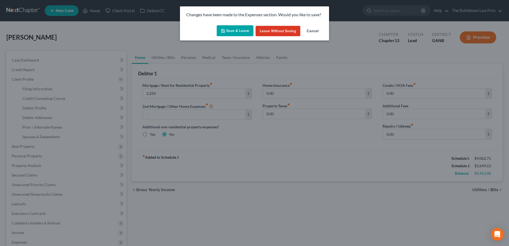
click at [235, 29] on button "Save & Leave" at bounding box center [235, 30] width 37 height 11
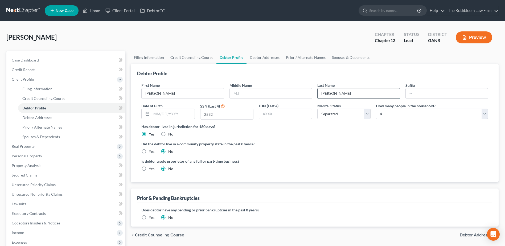
drag, startPoint x: 333, startPoint y: 92, endPoint x: 357, endPoint y: 92, distance: 24.0
click at [357, 92] on input "[PERSON_NAME]" at bounding box center [359, 93] width 82 height 10
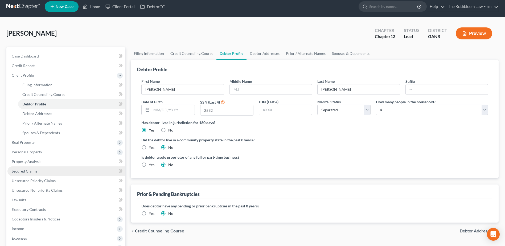
scroll to position [107, 0]
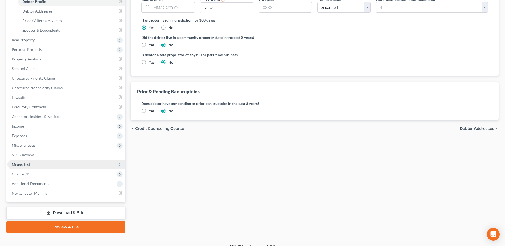
click at [22, 164] on span "Means Test" at bounding box center [21, 164] width 18 height 5
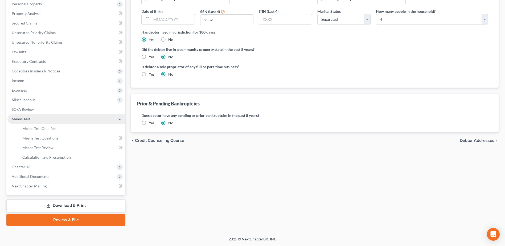
scroll to position [95, 0]
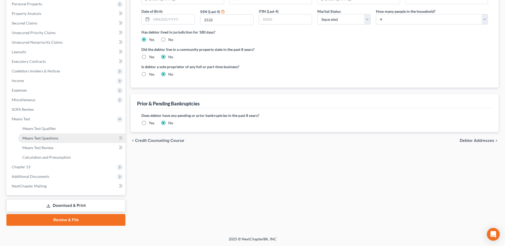
click at [29, 139] on span "Means Test Questions" at bounding box center [40, 138] width 36 height 5
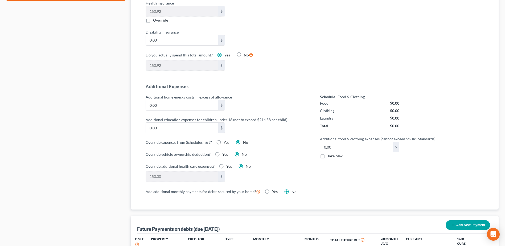
scroll to position [453, 0]
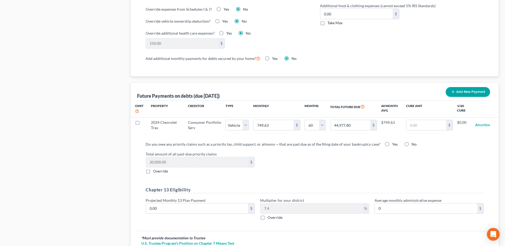
click at [392, 142] on label "Yes" at bounding box center [395, 144] width 6 height 5
click at [394, 142] on input "Yes" at bounding box center [395, 143] width 3 height 3
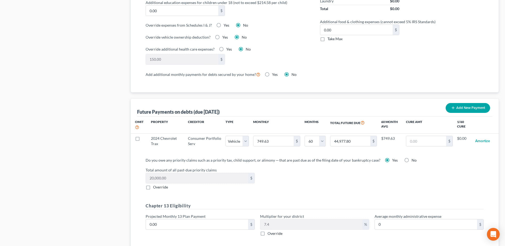
scroll to position [494, 0]
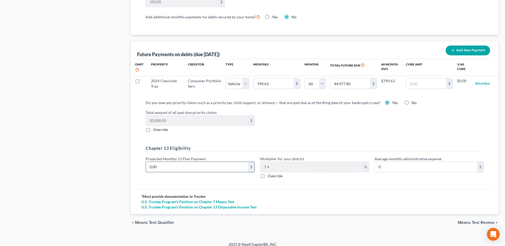
click at [167, 162] on input "0.00" at bounding box center [197, 167] width 102 height 10
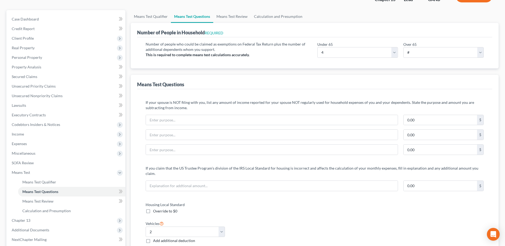
scroll to position [0, 0]
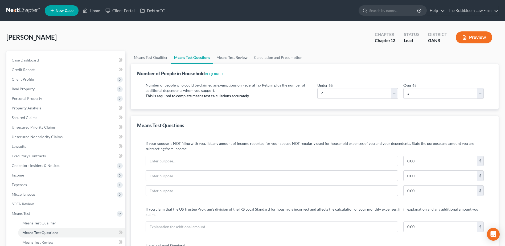
click at [236, 56] on link "Means Test Review" at bounding box center [232, 57] width 38 height 13
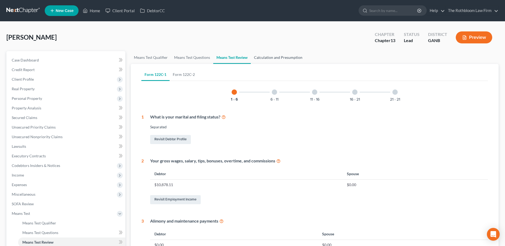
click at [280, 58] on link "Calculation and Presumption" at bounding box center [278, 57] width 55 height 13
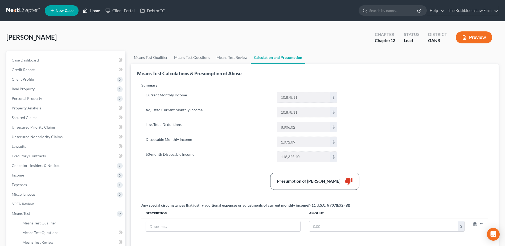
click at [95, 10] on link "Home" at bounding box center [91, 11] width 23 height 10
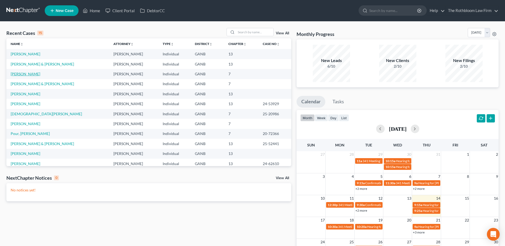
click at [26, 72] on link "[PERSON_NAME]" at bounding box center [26, 74] width 30 height 5
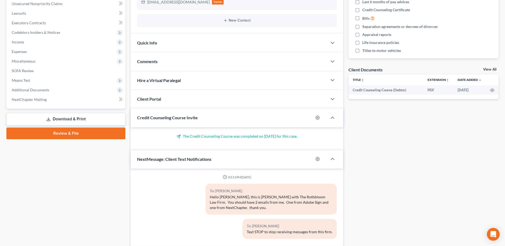
scroll to position [53, 0]
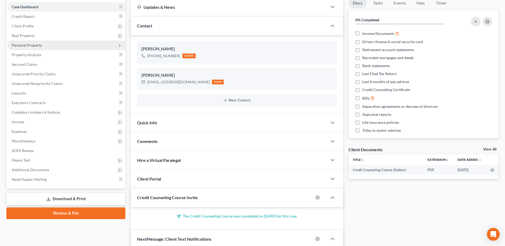
click at [24, 45] on span "Personal Property" at bounding box center [27, 45] width 30 height 5
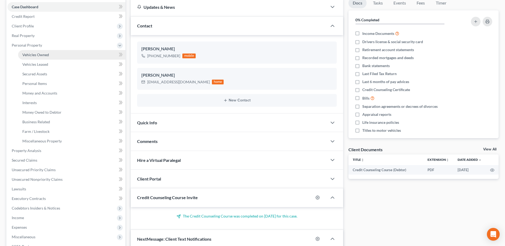
click at [40, 55] on span "Vehicles Owned" at bounding box center [35, 54] width 27 height 5
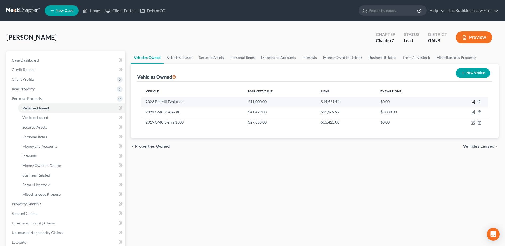
click at [472, 101] on icon "button" at bounding box center [472, 102] width 3 height 3
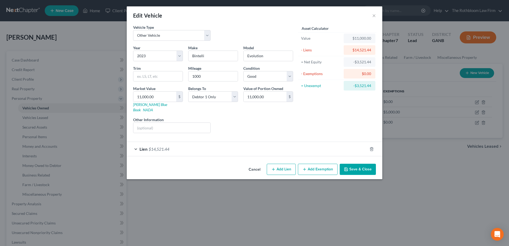
click at [319, 165] on button "Add Exemption" at bounding box center [318, 169] width 40 height 11
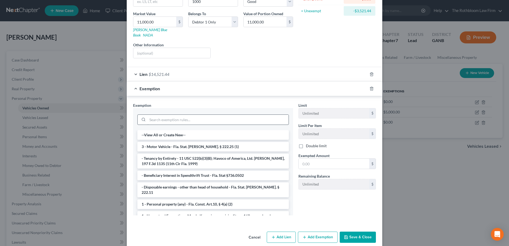
scroll to position [77, 0]
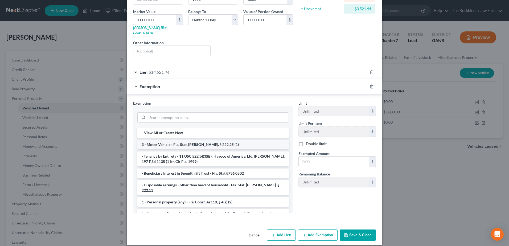
click at [179, 140] on li "3 - Motor Vehicle - Fla. Stat. [PERSON_NAME]. § 222.25 (1)" at bounding box center [213, 145] width 152 height 10
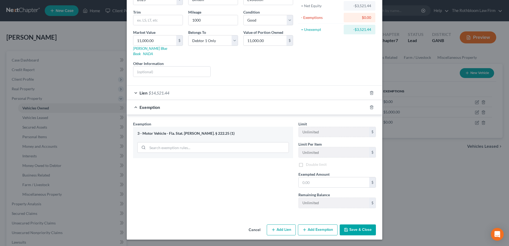
scroll to position [52, 0]
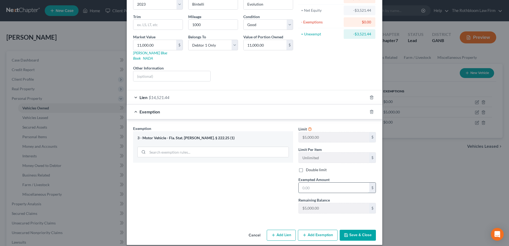
click at [309, 185] on input "text" at bounding box center [334, 188] width 71 height 10
click at [271, 3] on input "Evolution" at bounding box center [268, 4] width 49 height 10
click at [365, 230] on button "Save & Close" at bounding box center [358, 235] width 36 height 11
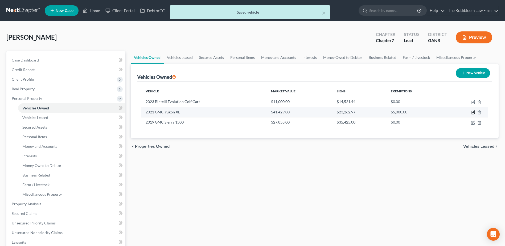
click at [475, 113] on icon "button" at bounding box center [473, 112] width 4 height 4
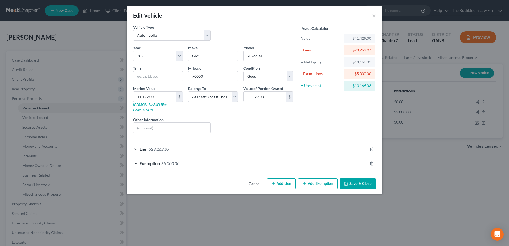
click at [315, 179] on button "Add Exemption" at bounding box center [318, 183] width 40 height 11
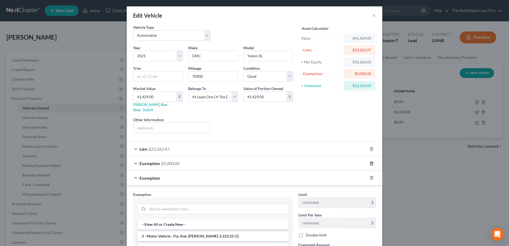
click at [370, 162] on icon "button" at bounding box center [371, 163] width 2 height 3
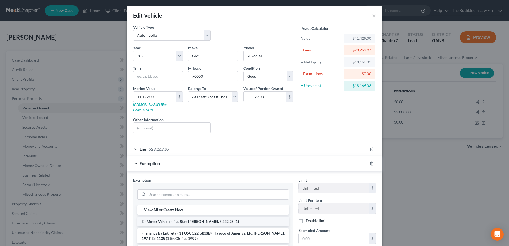
click at [178, 217] on li "3 - Motor Vehicle - Fla. Stat. [PERSON_NAME]. § 222.25 (1)" at bounding box center [213, 222] width 152 height 10
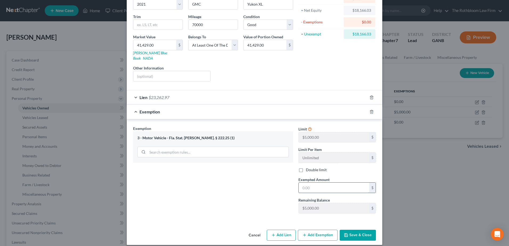
click at [313, 185] on input "text" at bounding box center [334, 188] width 71 height 10
click at [348, 231] on button "Save & Close" at bounding box center [358, 235] width 36 height 11
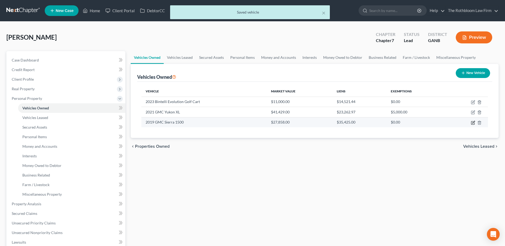
click at [472, 122] on icon "button" at bounding box center [473, 123] width 4 height 4
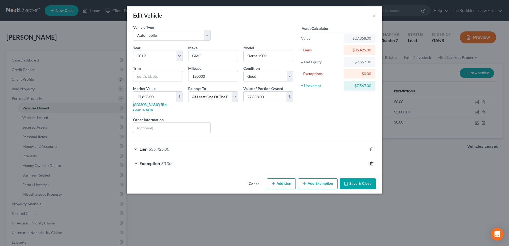
click at [372, 163] on line "button" at bounding box center [372, 163] width 0 height 1
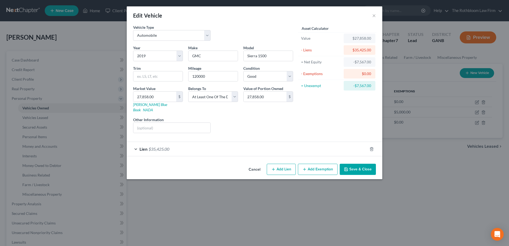
click at [322, 165] on button "Add Exemption" at bounding box center [318, 169] width 40 height 11
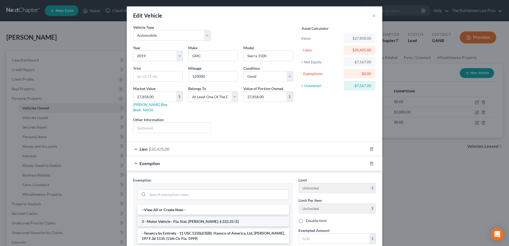
click at [168, 217] on li "3 - Motor Vehicle - Fla. Stat. [PERSON_NAME]. § 222.25 (1)" at bounding box center [213, 222] width 152 height 10
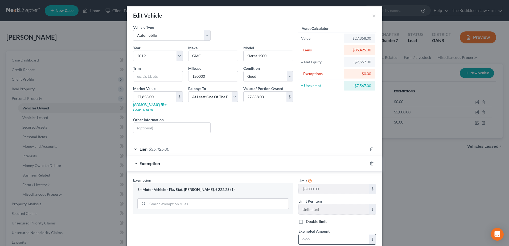
click at [313, 234] on input "text" at bounding box center [334, 239] width 71 height 10
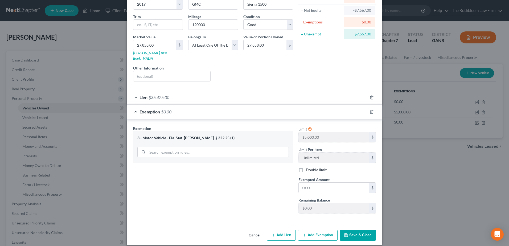
click at [348, 233] on button "Save & Close" at bounding box center [358, 235] width 36 height 11
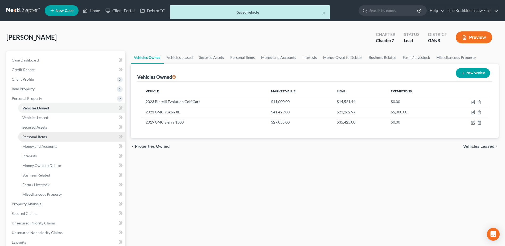
click at [29, 135] on span "Personal Items" at bounding box center [34, 137] width 25 height 5
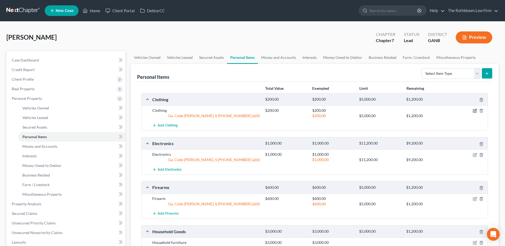
click at [475, 112] on icon "button" at bounding box center [475, 111] width 4 height 4
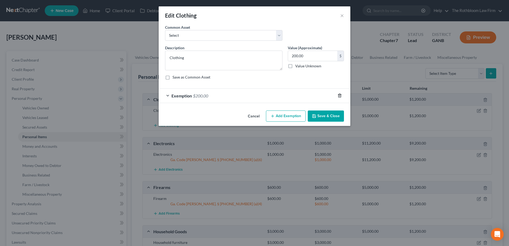
click at [340, 95] on icon "button" at bounding box center [340, 95] width 4 height 4
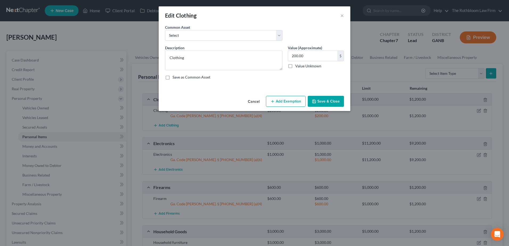
click at [284, 102] on button "Add Exemption" at bounding box center [286, 101] width 40 height 11
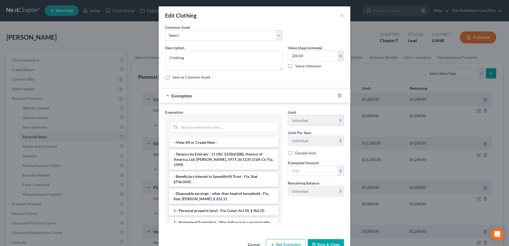
scroll to position [15, 0]
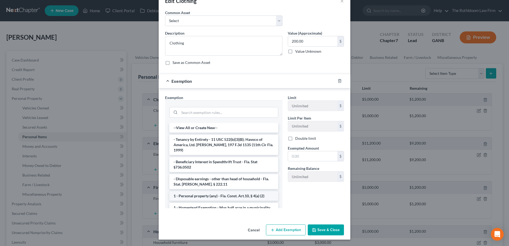
click at [232, 191] on li "1 - Personal property (any) - Fla. Const. Art.10, § 4(a) (2)" at bounding box center [223, 196] width 109 height 10
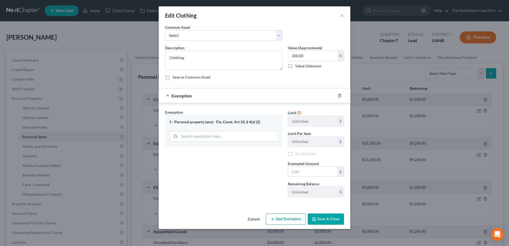
scroll to position [0, 0]
click at [291, 172] on input "text" at bounding box center [312, 172] width 49 height 10
click at [320, 220] on button "Save & Close" at bounding box center [326, 219] width 36 height 11
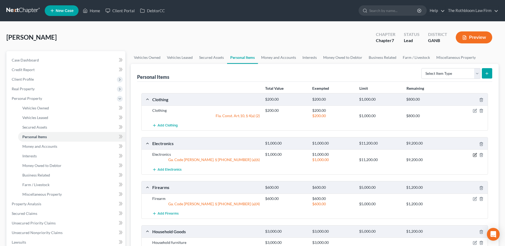
click at [474, 154] on icon "button" at bounding box center [475, 155] width 4 height 4
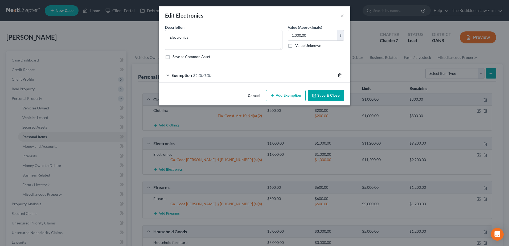
click at [340, 76] on line "button" at bounding box center [340, 75] width 0 height 1
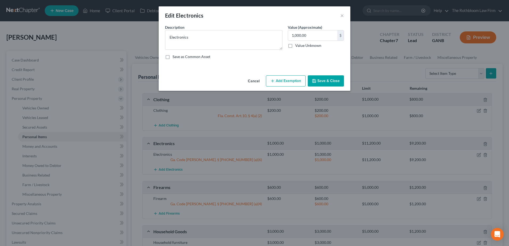
click at [290, 80] on button "Add Exemption" at bounding box center [286, 80] width 40 height 11
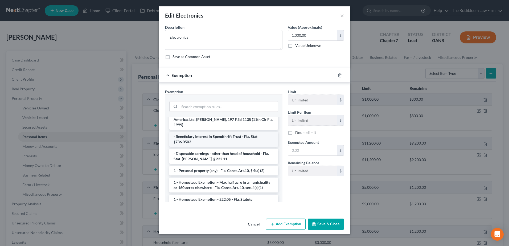
scroll to position [27, 0]
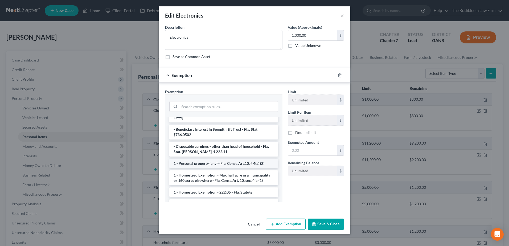
click at [210, 159] on li "1 - Personal property (any) - Fla. Const. Art.10, § 4(a) (2)" at bounding box center [223, 164] width 109 height 10
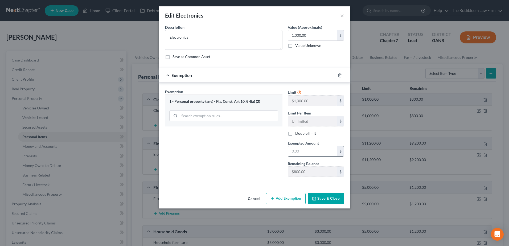
click at [300, 151] on input "text" at bounding box center [312, 151] width 49 height 10
click at [321, 200] on button "Save & Close" at bounding box center [326, 198] width 36 height 11
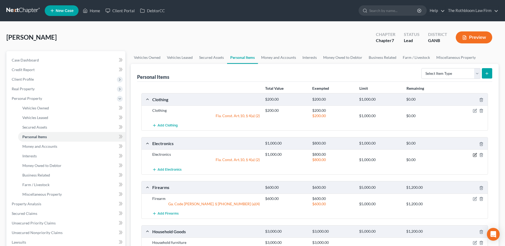
click at [474, 155] on icon "button" at bounding box center [475, 155] width 4 height 4
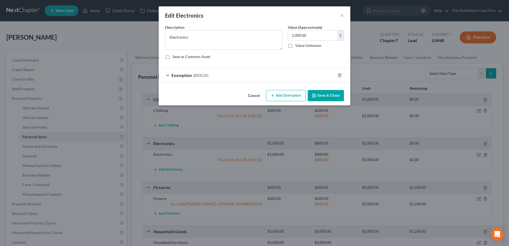
click at [283, 96] on button "Add Exemption" at bounding box center [286, 95] width 40 height 11
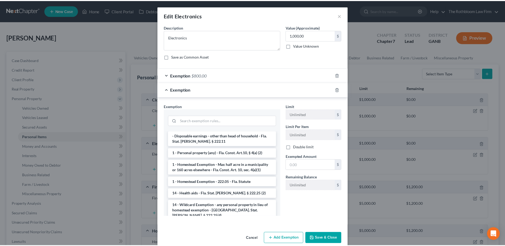
scroll to position [53, 0]
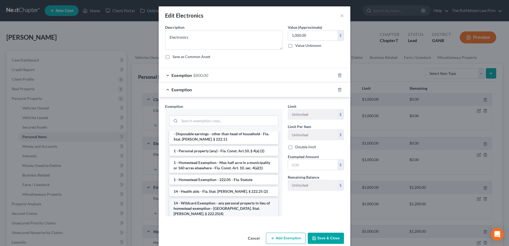
click at [230, 201] on li "14 - Wildcard Exemption - any personal property in lieu of homestead exemption …" at bounding box center [223, 208] width 109 height 20
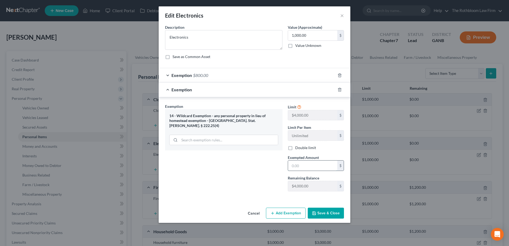
click at [298, 167] on input "text" at bounding box center [312, 166] width 49 height 10
click at [325, 211] on button "Save & Close" at bounding box center [326, 213] width 36 height 11
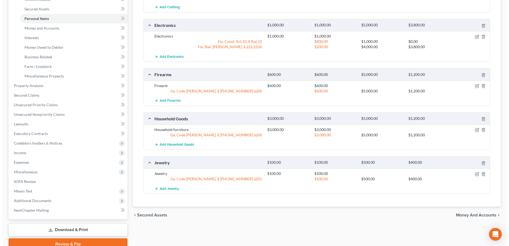
scroll to position [133, 0]
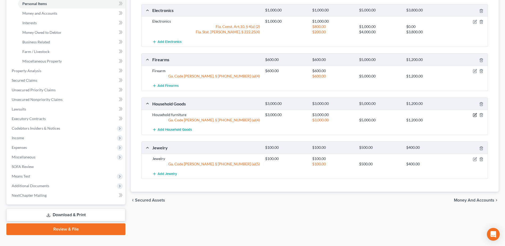
click at [475, 116] on icon "button" at bounding box center [475, 115] width 4 height 4
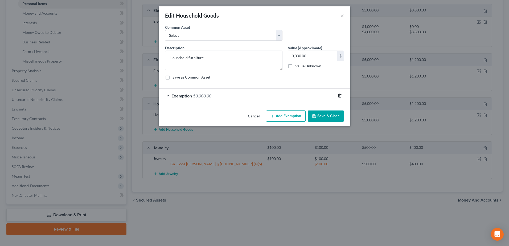
click at [340, 95] on icon "button" at bounding box center [340, 95] width 4 height 4
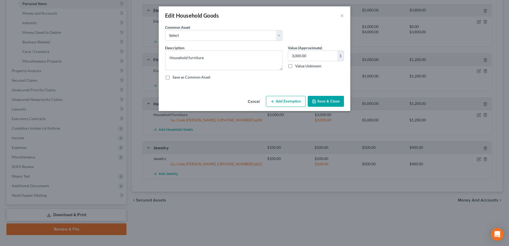
click at [282, 102] on button "Add Exemption" at bounding box center [286, 101] width 40 height 11
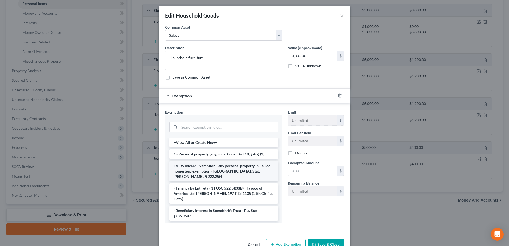
click at [222, 169] on li "14 - Wildcard Exemption - any personal property in lieu of homestead exemption …" at bounding box center [223, 171] width 109 height 20
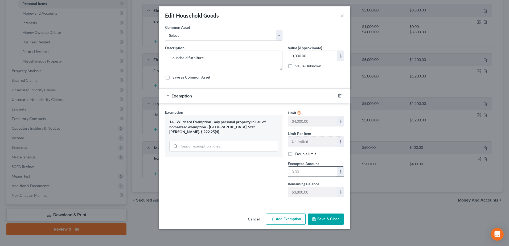
click at [298, 171] on input "text" at bounding box center [312, 172] width 49 height 10
click at [326, 219] on button "Save & Close" at bounding box center [326, 219] width 36 height 11
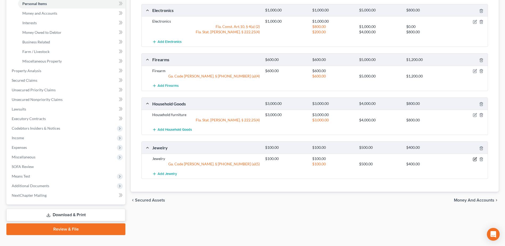
click at [474, 159] on icon "button" at bounding box center [475, 159] width 4 height 4
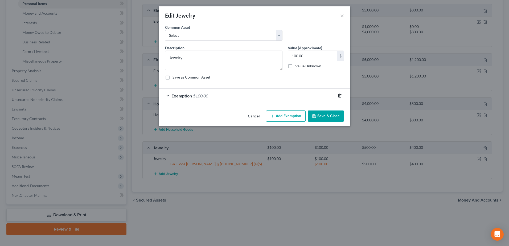
click at [339, 96] on icon "button" at bounding box center [340, 95] width 2 height 3
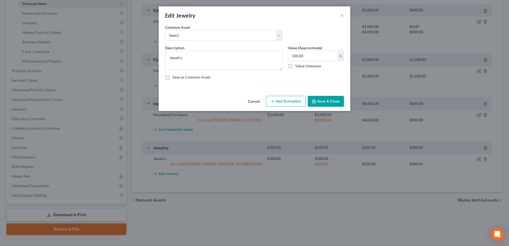
click at [284, 103] on button "Add Exemption" at bounding box center [286, 101] width 40 height 11
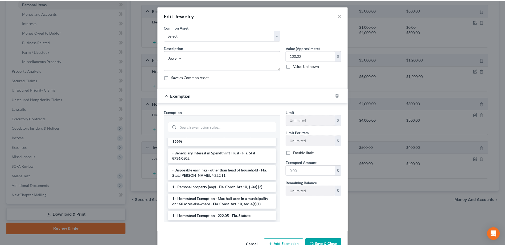
scroll to position [53, 0]
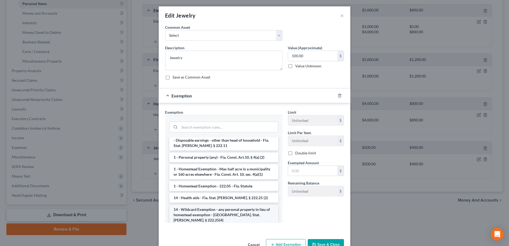
click at [216, 206] on li "14 - Wildcard Exemption - any personal property in lieu of homestead exemption …" at bounding box center [223, 215] width 109 height 20
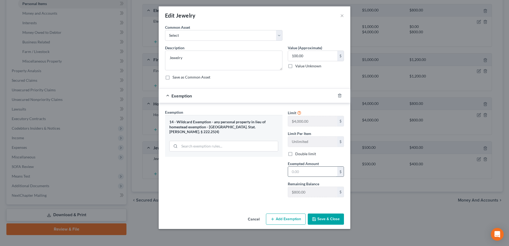
click at [305, 167] on input "text" at bounding box center [312, 172] width 49 height 10
drag, startPoint x: 257, startPoint y: 13, endPoint x: 246, endPoint y: 14, distance: 11.5
click at [246, 14] on div "Edit Jewelry ×" at bounding box center [255, 15] width 192 height 18
click at [305, 173] on input "text" at bounding box center [312, 172] width 49 height 10
click at [323, 217] on button "Save & Close" at bounding box center [326, 219] width 36 height 11
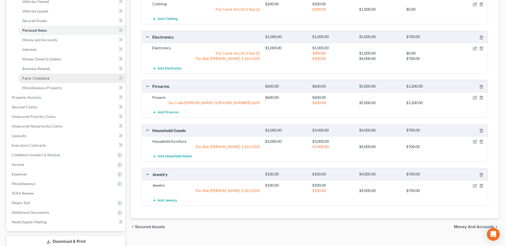
scroll to position [80, 0]
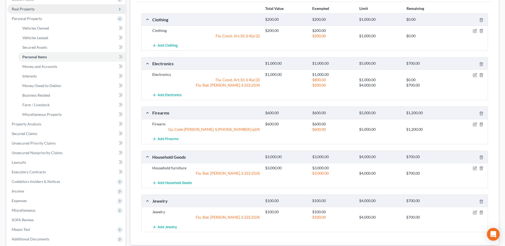
drag, startPoint x: 13, startPoint y: 7, endPoint x: 35, endPoint y: 6, distance: 22.4
click at [13, 7] on span "Real Property" at bounding box center [23, 9] width 23 height 5
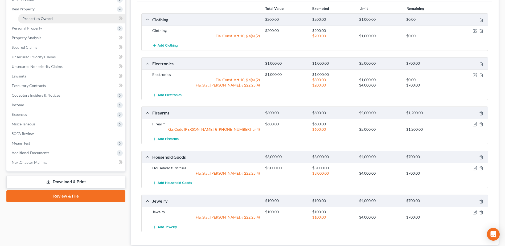
click at [41, 19] on span "Properties Owned" at bounding box center [37, 18] width 30 height 5
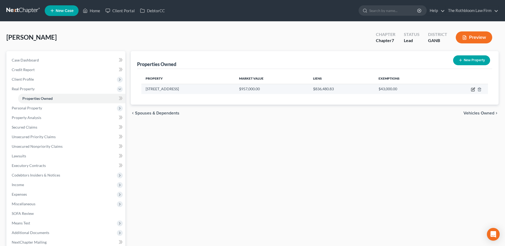
click at [474, 91] on icon "button" at bounding box center [473, 89] width 4 height 4
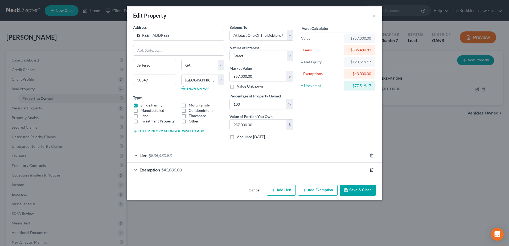
click at [372, 170] on line "button" at bounding box center [372, 170] width 0 height 1
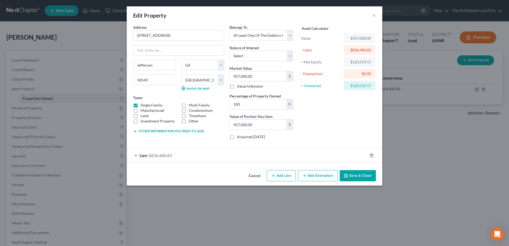
click at [319, 178] on button "Add Exemption" at bounding box center [318, 175] width 40 height 11
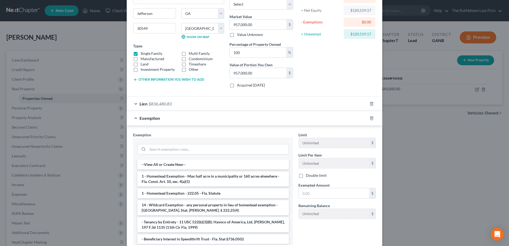
scroll to position [53, 0]
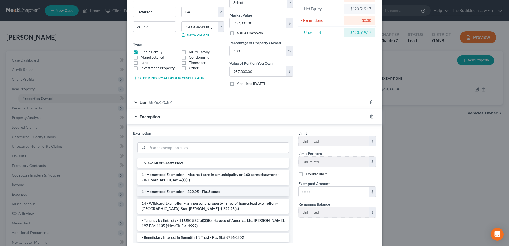
click at [202, 192] on li "1 - Homestead Exemption - 222.05 - Fla. Statute" at bounding box center [213, 192] width 152 height 10
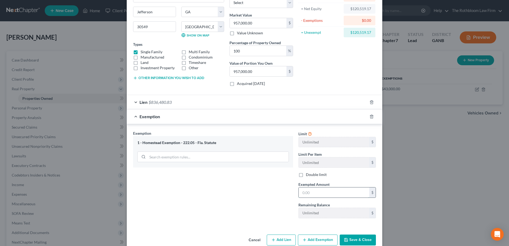
click at [315, 193] on input "text" at bounding box center [334, 193] width 71 height 10
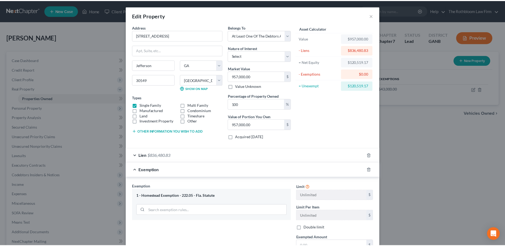
scroll to position [63, 0]
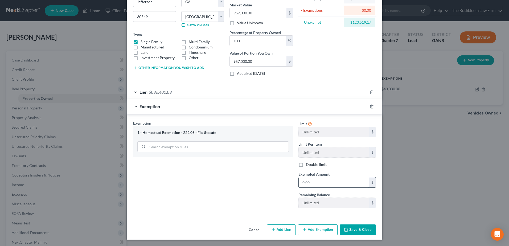
click at [311, 182] on input "text" at bounding box center [334, 182] width 71 height 10
drag, startPoint x: 372, startPoint y: 230, endPoint x: 174, endPoint y: 190, distance: 201.5
click at [372, 229] on button "Save & Close" at bounding box center [358, 230] width 36 height 11
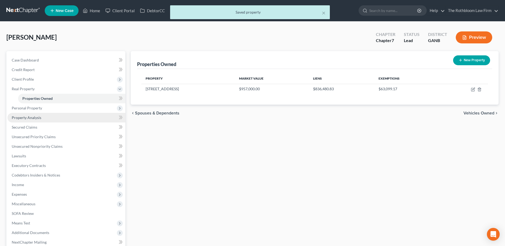
click at [31, 116] on span "Property Analysis" at bounding box center [27, 117] width 30 height 5
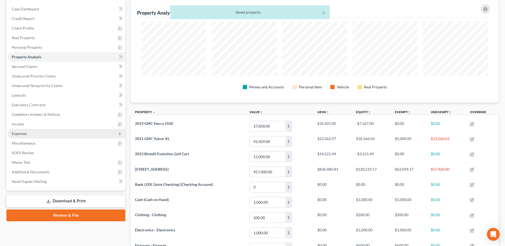
scroll to position [53, 0]
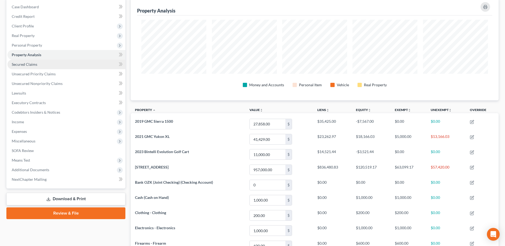
click at [28, 63] on span "Secured Claims" at bounding box center [25, 64] width 26 height 5
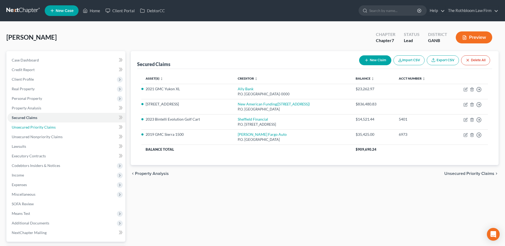
click at [24, 126] on span "Unsecured Priority Claims" at bounding box center [34, 127] width 44 height 5
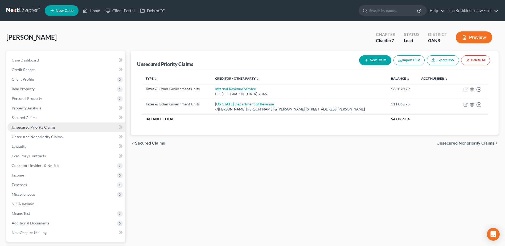
scroll to position [47, 0]
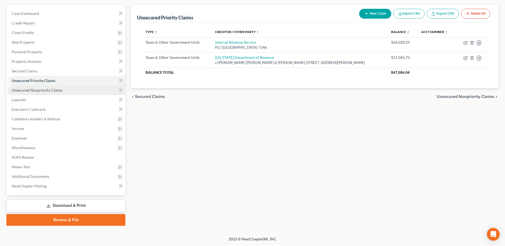
click at [42, 89] on span "Unsecured Nonpriority Claims" at bounding box center [37, 90] width 51 height 5
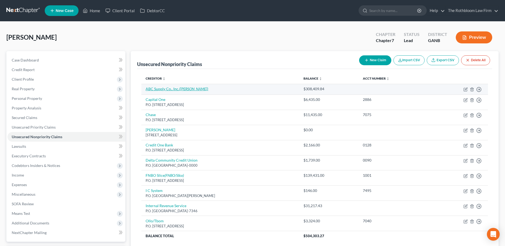
click at [165, 89] on link "ABC Supply Co., Inc. ([PERSON_NAME])" at bounding box center [177, 89] width 63 height 5
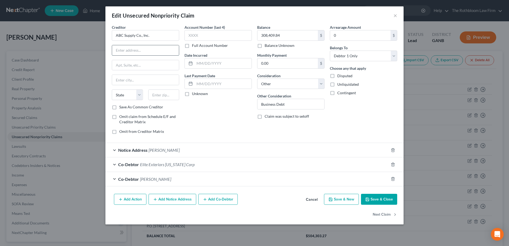
click at [124, 50] on input "text" at bounding box center [145, 50] width 67 height 10
paste input "[STREET_ADDRESS]"
drag, startPoint x: 138, startPoint y: 50, endPoint x: 185, endPoint y: 53, distance: 47.5
click at [185, 53] on div "Creditor * ABC Supply Co., Inc. [STREET_ADDRESS][GEOGRAPHIC_DATA][US_STATE] CA …" at bounding box center [254, 82] width 291 height 114
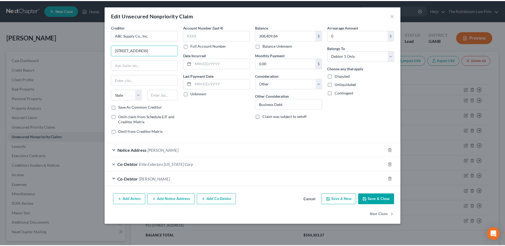
scroll to position [0, 0]
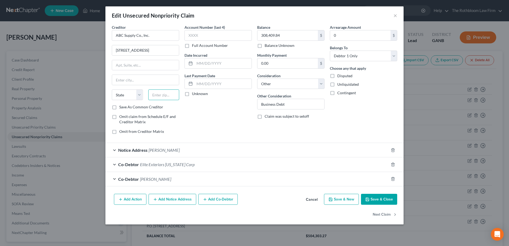
click at [162, 95] on input "text" at bounding box center [163, 94] width 31 height 11
click at [385, 197] on button "Save & Close" at bounding box center [379, 199] width 36 height 11
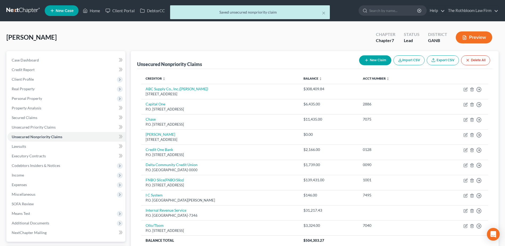
scroll to position [47, 0]
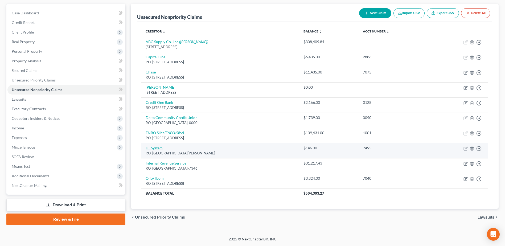
click at [151, 150] on link "I C System" at bounding box center [154, 148] width 17 height 5
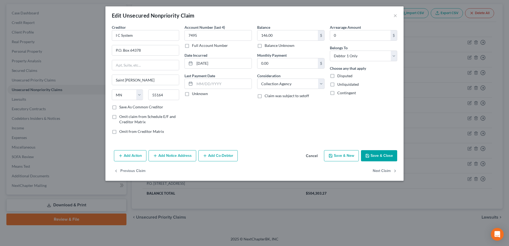
click at [385, 155] on button "Save & Close" at bounding box center [379, 155] width 36 height 11
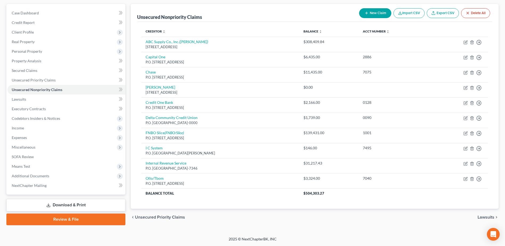
scroll to position [0, 0]
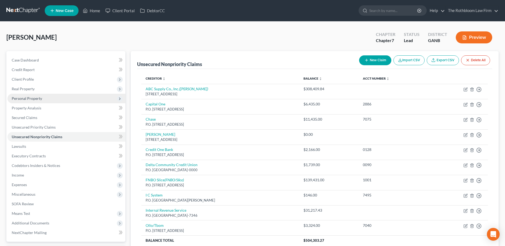
click at [23, 99] on span "Personal Property" at bounding box center [27, 98] width 30 height 5
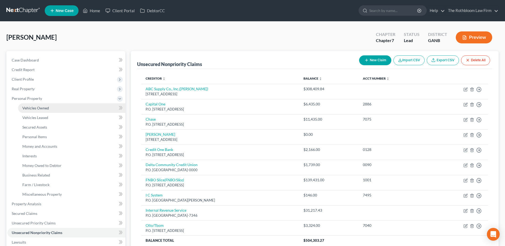
click at [39, 108] on span "Vehicles Owned" at bounding box center [35, 108] width 27 height 5
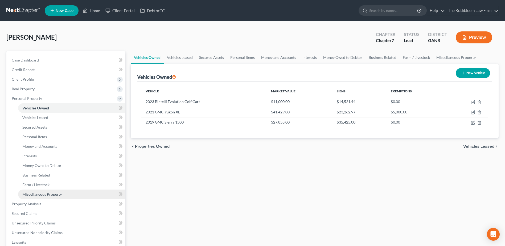
scroll to position [107, 0]
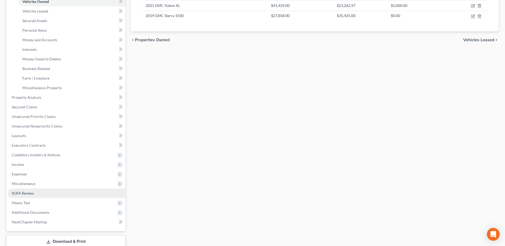
click at [19, 195] on link "SOFA Review" at bounding box center [66, 194] width 118 height 10
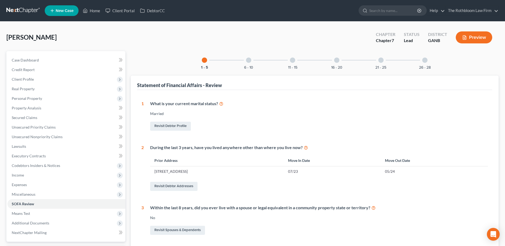
click at [428, 62] on div "26 - 28" at bounding box center [425, 60] width 18 height 18
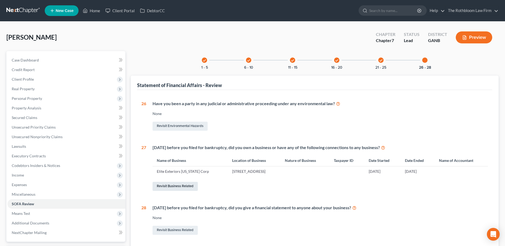
click at [171, 187] on link "Revisit Business Related" at bounding box center [175, 186] width 45 height 9
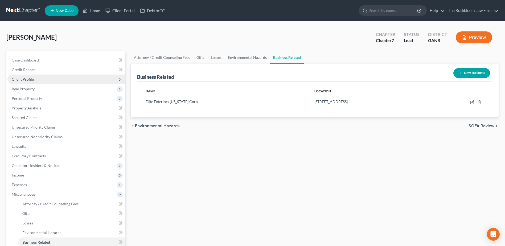
click at [20, 76] on span "Client Profile" at bounding box center [66, 80] width 118 height 10
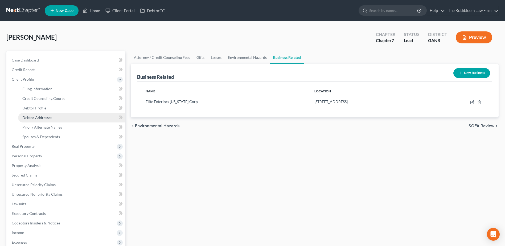
click at [35, 116] on span "Debtor Addresses" at bounding box center [37, 117] width 30 height 5
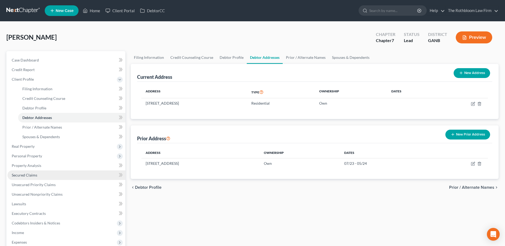
click at [27, 173] on span "Secured Claims" at bounding box center [25, 175] width 26 height 5
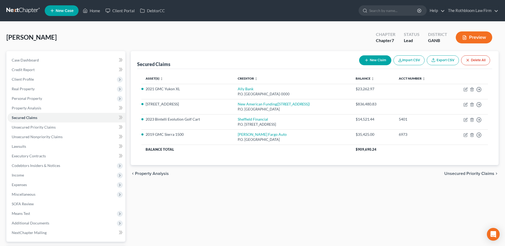
click at [376, 59] on button "New Claim" at bounding box center [375, 60] width 32 height 10
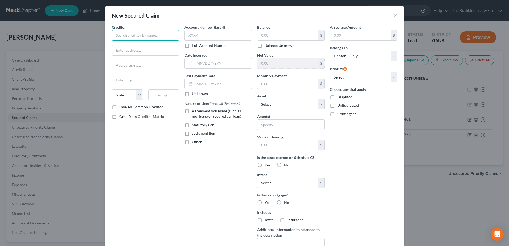
click at [139, 35] on input "text" at bounding box center [145, 35] width 67 height 11
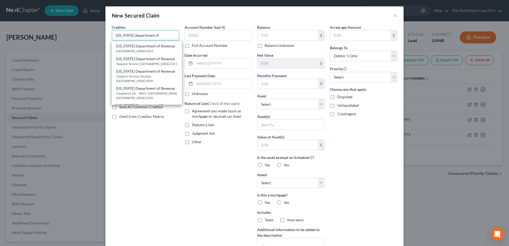
scroll to position [160, 0]
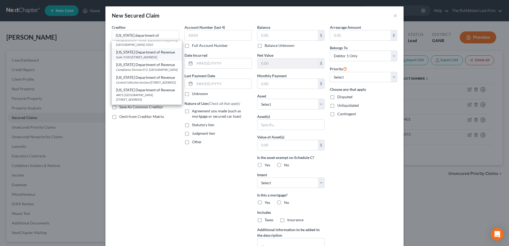
click at [146, 58] on div "Suite 9100 [STREET_ADDRESS]" at bounding box center [147, 57] width 62 height 5
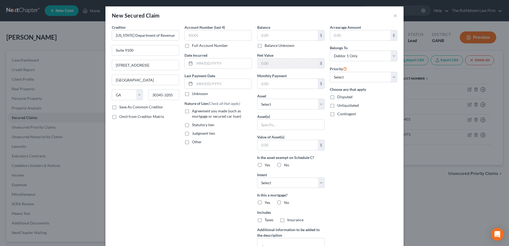
scroll to position [0, 0]
click at [192, 134] on label "Judgment lien" at bounding box center [203, 133] width 23 height 5
click at [194, 134] on input "Judgment lien" at bounding box center [195, 132] width 3 height 3
click at [192, 125] on label "Statutory lien" at bounding box center [203, 124] width 22 height 5
click at [194, 125] on input "Statutory lien" at bounding box center [195, 123] width 3 height 3
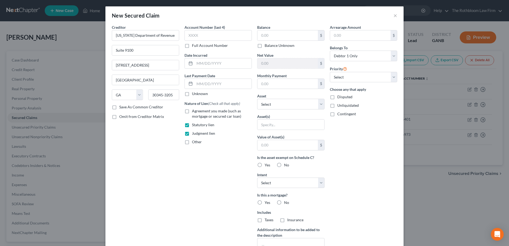
click at [192, 133] on label "Judgment lien" at bounding box center [203, 133] width 23 height 5
click at [194, 133] on input "Judgment lien" at bounding box center [195, 132] width 3 height 3
click at [272, 37] on input "text" at bounding box center [288, 35] width 60 height 10
click at [281, 125] on input "text" at bounding box center [291, 125] width 67 height 10
click at [318, 105] on select "Select Other Multiple Assets Bank OZK (Joint Checking) (Checking Account) - $0.…" at bounding box center [290, 104] width 67 height 11
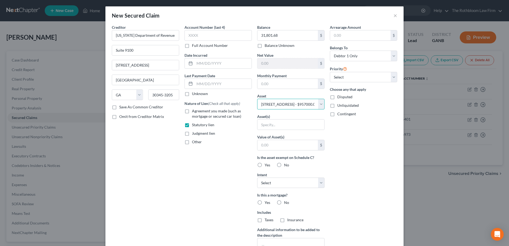
click at [257, 99] on select "Select Other Multiple Assets Bank OZK (Joint Checking) (Checking Account) - $0.…" at bounding box center [290, 104] width 67 height 11
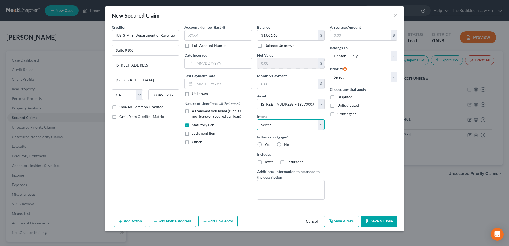
click at [279, 124] on select "Select Surrender Redeem Reaffirm Avoid Other" at bounding box center [290, 124] width 67 height 11
click at [257, 119] on select "Select Surrender Redeem Reaffirm Avoid Other" at bounding box center [290, 124] width 67 height 11
drag, startPoint x: 280, startPoint y: 144, endPoint x: 281, endPoint y: 195, distance: 51.2
click at [284, 144] on label "No" at bounding box center [286, 144] width 5 height 5
click at [286, 144] on input "No" at bounding box center [287, 143] width 3 height 3
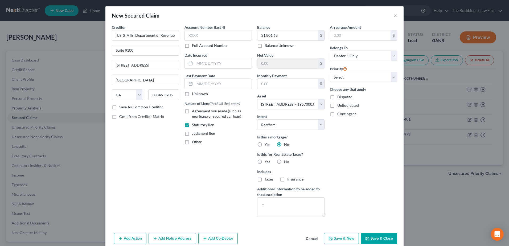
click at [269, 189] on label "Additional information to be added to the description" at bounding box center [290, 191] width 67 height 11
click at [267, 201] on textarea at bounding box center [290, 207] width 67 height 20
click at [382, 239] on button "Save & Close" at bounding box center [379, 238] width 36 height 11
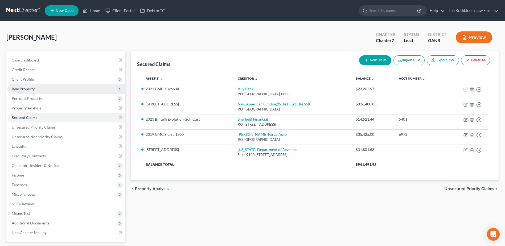
click at [34, 89] on span "Real Property" at bounding box center [23, 89] width 23 height 5
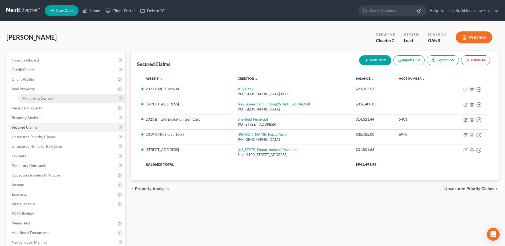
click at [37, 99] on span "Properties Owned" at bounding box center [37, 98] width 30 height 5
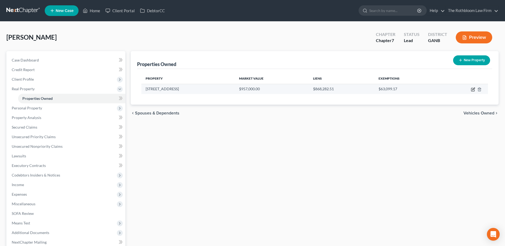
click at [474, 89] on icon "button" at bounding box center [473, 89] width 4 height 4
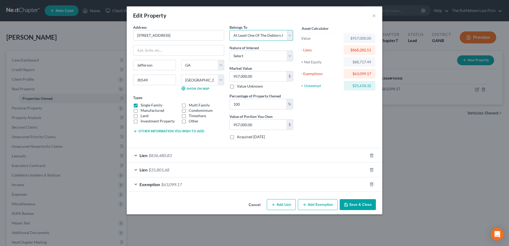
click at [290, 35] on select "Select Debtor 1 Only Debtor 2 Only Debtor 1 And Debtor 2 Only At Least One Of T…" at bounding box center [262, 35] width 64 height 11
click at [230, 30] on select "Select Debtor 1 Only Debtor 2 Only Debtor 1 And Debtor 2 Only At Least One Of T…" at bounding box center [262, 35] width 64 height 11
click at [360, 206] on button "Save & Close" at bounding box center [358, 204] width 36 height 11
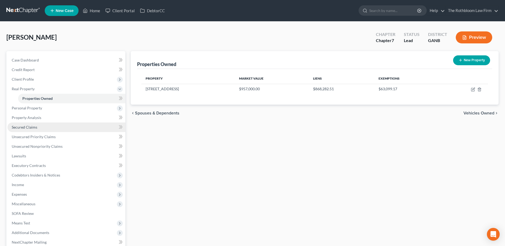
click at [38, 128] on link "Secured Claims" at bounding box center [66, 128] width 118 height 10
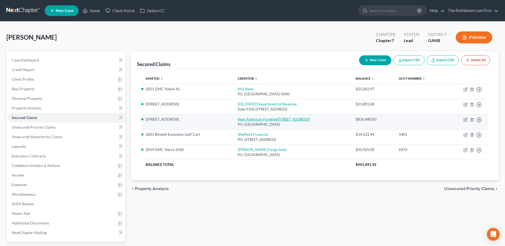
click at [254, 119] on link "New American Funding ([STREET_ADDRESS])" at bounding box center [274, 119] width 72 height 5
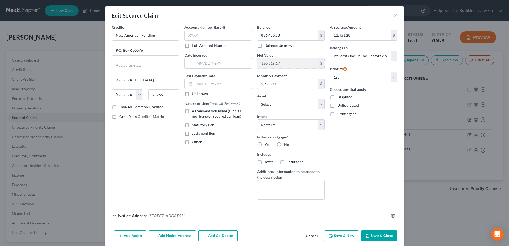
click at [392, 55] on select "Select Debtor 1 Only Debtor 2 Only Debtor 1 And Debtor 2 Only At Least One Of T…" at bounding box center [363, 56] width 67 height 11
click at [330, 51] on select "Select Debtor 1 Only Debtor 2 Only Debtor 1 And Debtor 2 Only At Least One Of T…" at bounding box center [363, 56] width 67 height 11
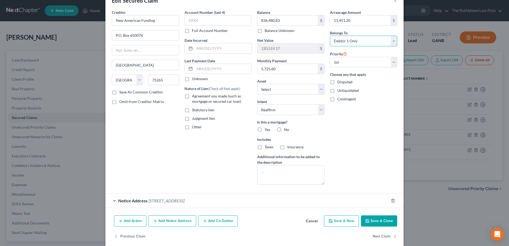
scroll to position [21, 0]
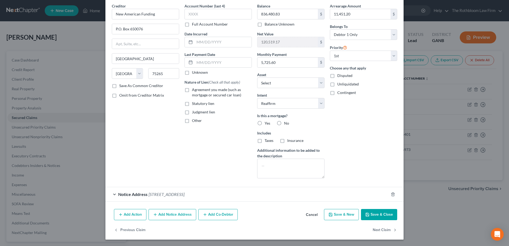
click at [149, 194] on span "[STREET_ADDRESS]" at bounding box center [167, 194] width 36 height 5
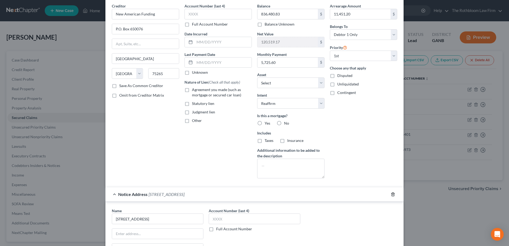
click at [391, 194] on icon "button" at bounding box center [393, 194] width 4 height 4
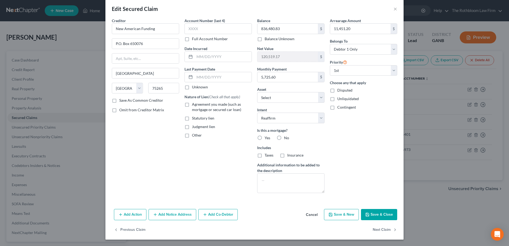
scroll to position [7, 0]
click at [192, 104] on label "Agreement you made (such as mortgage or secured car loan)" at bounding box center [222, 107] width 60 height 11
click at [194, 104] on input "Agreement you made (such as mortgage or secured car loan)" at bounding box center [195, 103] width 3 height 3
click at [199, 78] on input "text" at bounding box center [223, 77] width 57 height 10
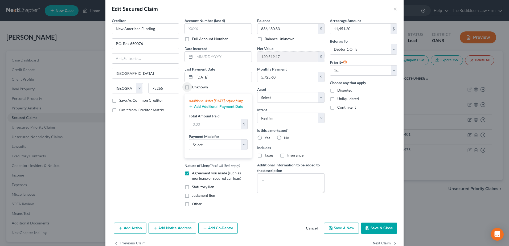
click at [205, 109] on button "Add Additional Payment Date" at bounding box center [216, 107] width 55 height 4
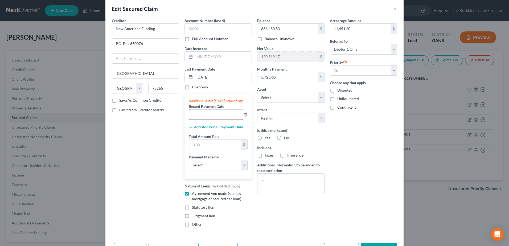
click at [205, 120] on input "text" at bounding box center [216, 114] width 54 height 10
click at [199, 129] on button "Add Additional Payment Date" at bounding box center [216, 127] width 55 height 4
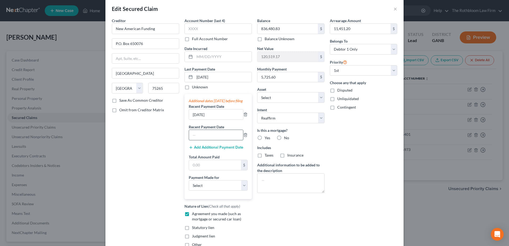
click at [198, 139] on input "text" at bounding box center [216, 135] width 54 height 10
click at [202, 169] on input "text" at bounding box center [215, 165] width 52 height 10
drag, startPoint x: 208, startPoint y: 170, endPoint x: 172, endPoint y: 172, distance: 35.5
click at [172, 172] on div "Creditor * New American Funding P.O. Box 650076 [GEOGRAPHIC_DATA] [US_STATE] AK…" at bounding box center [254, 135] width 291 height 234
click at [211, 191] on select "Select Car Credit Card Loan Repayment Mortgage Other Suppliers Or Vendors" at bounding box center [218, 185] width 59 height 11
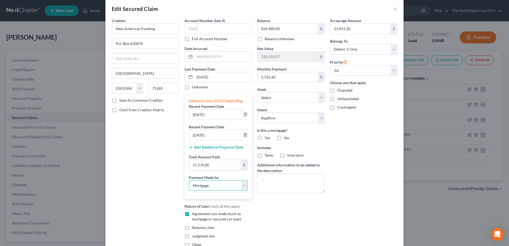
click at [189, 185] on select "Select Car Credit Card Loan Repayment Mortgage Other Suppliers Or Vendors" at bounding box center [218, 185] width 59 height 11
click at [265, 137] on label "Yes" at bounding box center [268, 137] width 6 height 5
click at [267, 137] on input "Yes" at bounding box center [268, 136] width 3 height 3
click at [265, 156] on label "Taxes" at bounding box center [269, 155] width 9 height 5
click at [267, 156] on input "Taxes" at bounding box center [268, 154] width 3 height 3
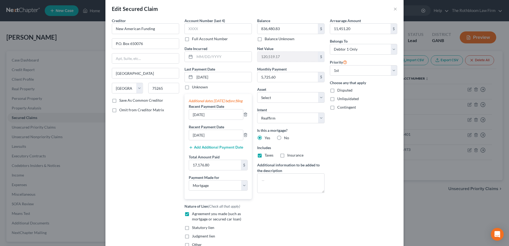
click at [287, 156] on label "Insurance" at bounding box center [295, 155] width 16 height 5
click at [290, 156] on input "Insurance" at bounding box center [291, 154] width 3 height 3
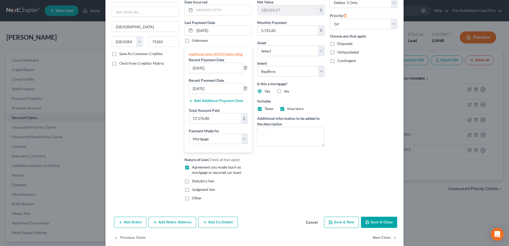
scroll to position [67, 0]
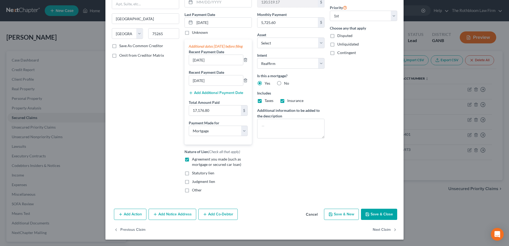
click at [372, 215] on button "Save & Close" at bounding box center [379, 214] width 36 height 11
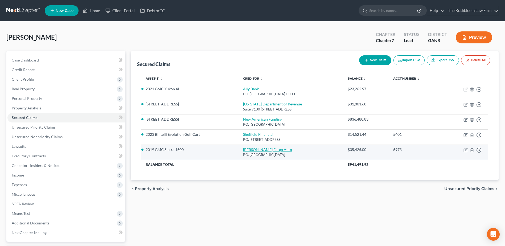
click at [247, 149] on link "[PERSON_NAME] Fargo Auto" at bounding box center [267, 149] width 49 height 5
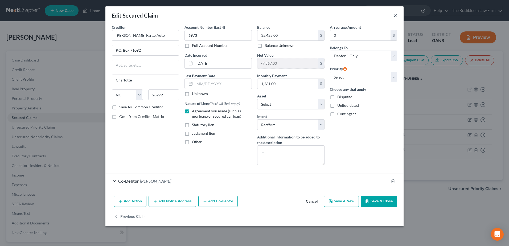
click at [397, 14] on button "×" at bounding box center [396, 15] width 4 height 6
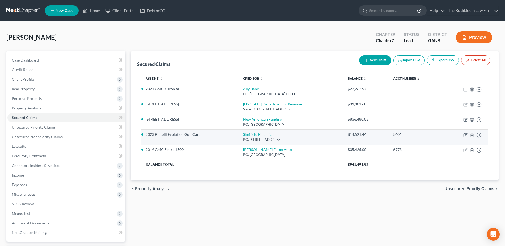
click at [243, 133] on link "Sheffield Financial" at bounding box center [258, 134] width 30 height 5
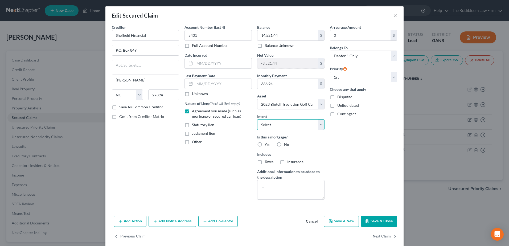
drag, startPoint x: 288, startPoint y: 125, endPoint x: 282, endPoint y: 131, distance: 8.7
click at [288, 125] on select "Select Surrender Redeem Reaffirm Avoid Other" at bounding box center [290, 124] width 67 height 11
click at [257, 119] on select "Select Surrender Redeem Reaffirm Avoid Other" at bounding box center [290, 124] width 67 height 11
click at [284, 146] on label "No" at bounding box center [286, 144] width 5 height 5
click at [286, 145] on input "No" at bounding box center [287, 143] width 3 height 3
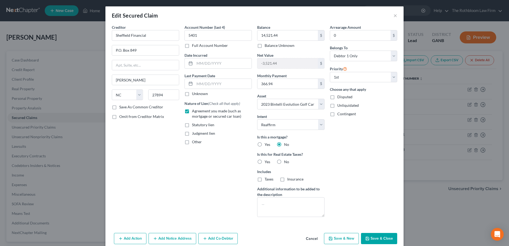
click at [284, 143] on label "No" at bounding box center [286, 144] width 5 height 5
click at [286, 143] on input "No" at bounding box center [287, 143] width 3 height 3
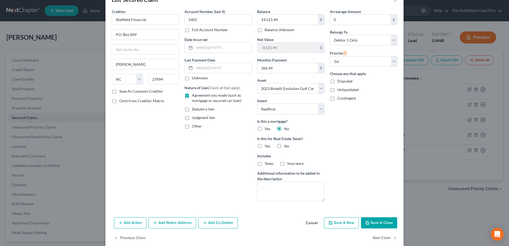
scroll to position [24, 0]
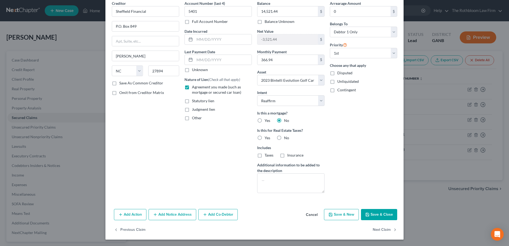
click at [381, 214] on button "Save & Close" at bounding box center [379, 214] width 36 height 11
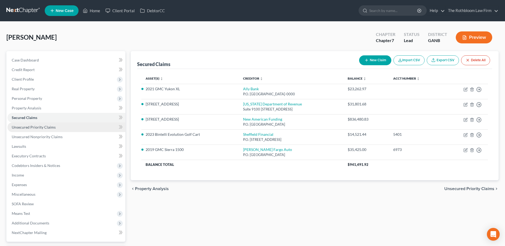
click at [23, 128] on span "Unsecured Priority Claims" at bounding box center [34, 127] width 44 height 5
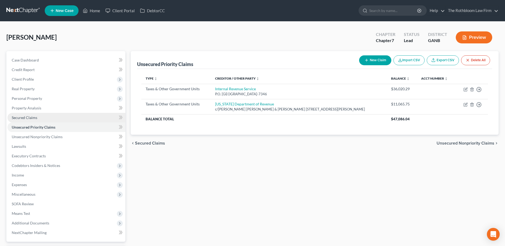
click at [16, 113] on link "Secured Claims" at bounding box center [66, 118] width 118 height 10
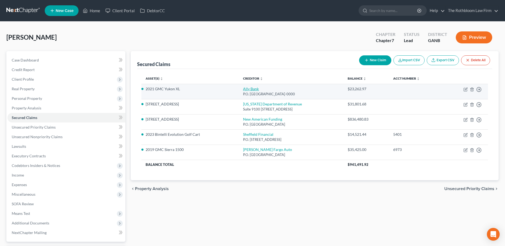
click at [243, 89] on link "Ally Bank" at bounding box center [251, 89] width 16 height 5
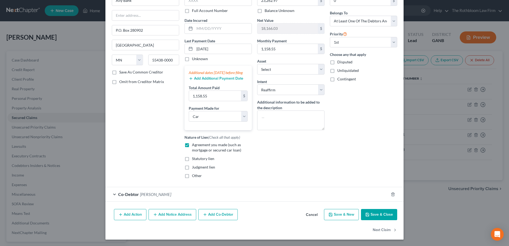
scroll to position [40, 0]
click at [156, 193] on span "[PERSON_NAME]" at bounding box center [155, 194] width 31 height 5
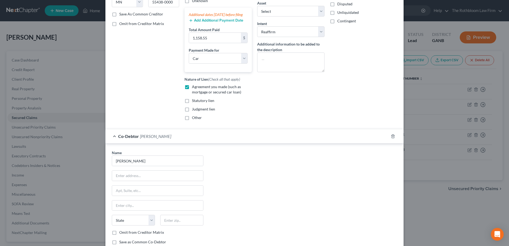
scroll to position [147, 0]
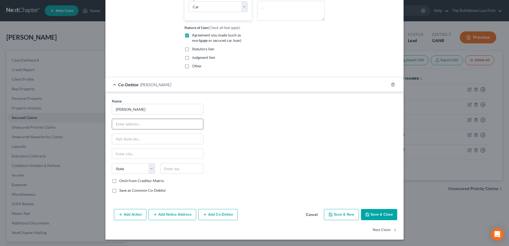
click at [125, 129] on input "text" at bounding box center [157, 124] width 91 height 10
click at [377, 217] on button "Save & Close" at bounding box center [379, 214] width 36 height 11
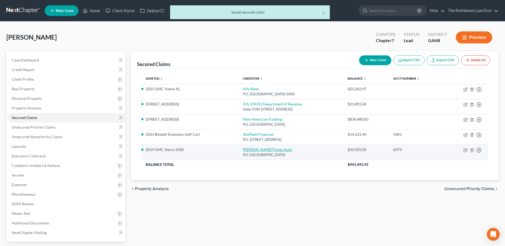
click at [243, 150] on link "[PERSON_NAME] Fargo Auto" at bounding box center [267, 149] width 49 height 5
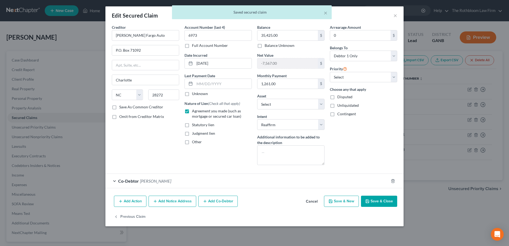
click at [146, 182] on span "[PERSON_NAME]" at bounding box center [155, 180] width 31 height 5
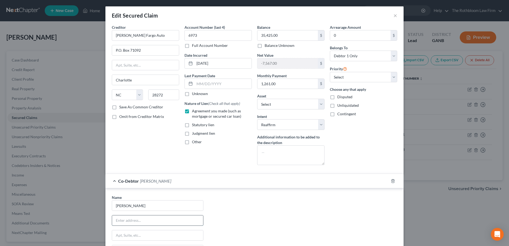
click at [124, 221] on input "text" at bounding box center [157, 220] width 91 height 10
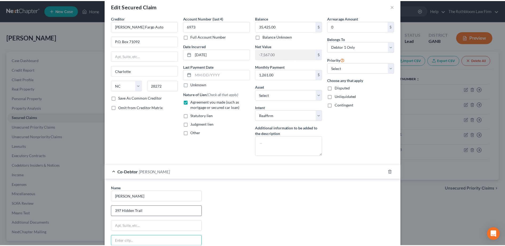
scroll to position [96, 0]
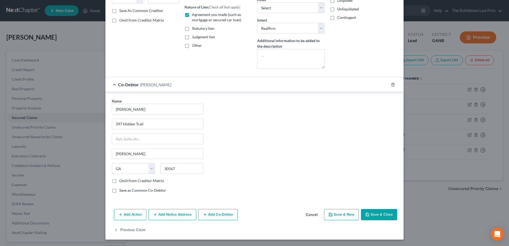
click at [367, 214] on icon "button" at bounding box center [367, 214] width 3 height 3
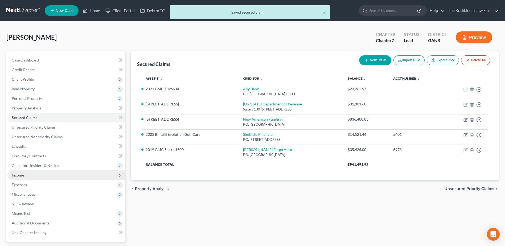
click at [23, 176] on span "Income" at bounding box center [18, 175] width 12 height 5
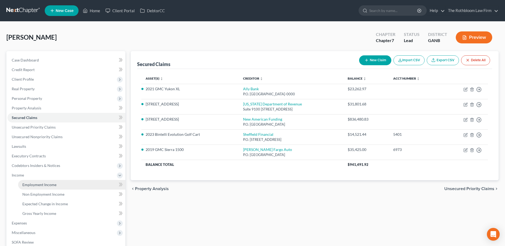
click at [44, 184] on span "Employment Income" at bounding box center [39, 184] width 34 height 5
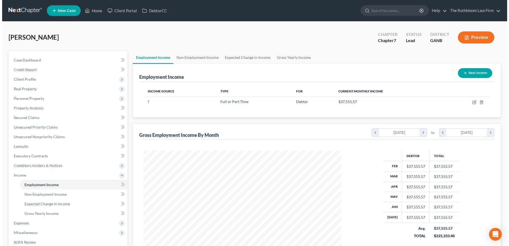
scroll to position [99, 208]
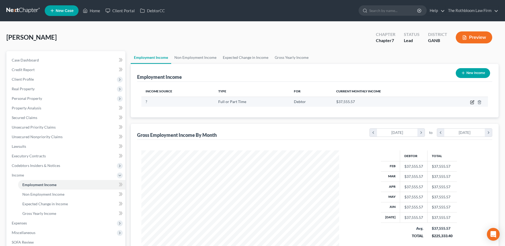
click at [473, 102] on icon "button" at bounding box center [472, 102] width 4 height 4
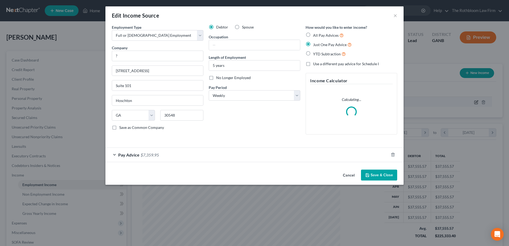
scroll to position [100, 210]
click at [125, 54] on input "?" at bounding box center [158, 56] width 92 height 11
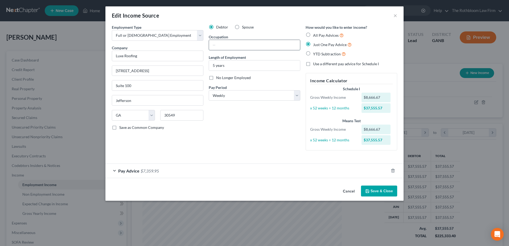
click at [227, 41] on input "text" at bounding box center [254, 45] width 91 height 10
drag, startPoint x: 136, startPoint y: 170, endPoint x: 207, endPoint y: 202, distance: 77.7
click at [136, 170] on span "Pay Advice" at bounding box center [128, 170] width 21 height 5
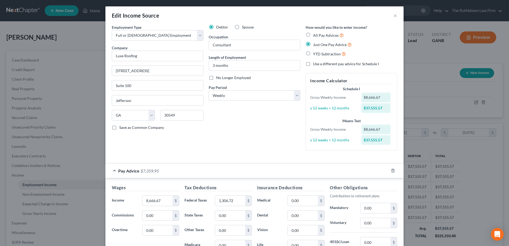
click at [313, 35] on label "All Pay Advices" at bounding box center [328, 35] width 31 height 6
click at [315, 35] on input "All Pay Advices" at bounding box center [316, 33] width 3 height 3
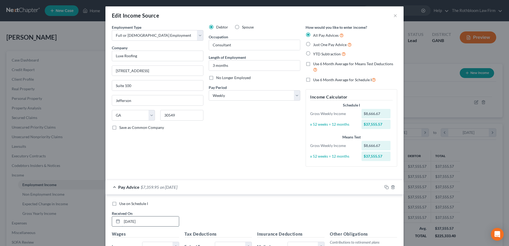
click at [153, 220] on input "[DATE]" at bounding box center [150, 222] width 57 height 10
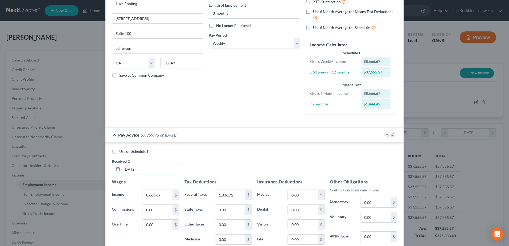
scroll to position [107, 0]
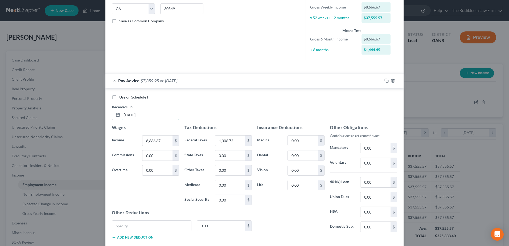
click at [122, 113] on input "[DATE]" at bounding box center [150, 115] width 57 height 10
drag, startPoint x: 121, startPoint y: 113, endPoint x: 174, endPoint y: 115, distance: 52.2
click at [174, 115] on input "[DATE]" at bounding box center [150, 115] width 57 height 10
click at [236, 140] on input "1,306.72" at bounding box center [230, 141] width 30 height 10
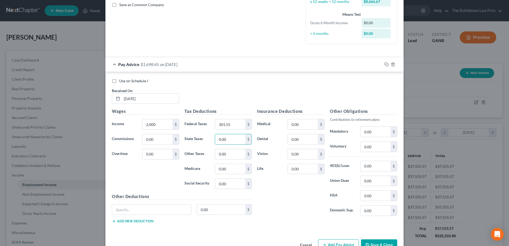
scroll to position [138, 0]
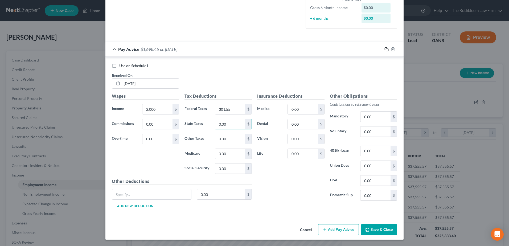
click at [385, 47] on icon "button" at bounding box center [386, 48] width 2 height 2
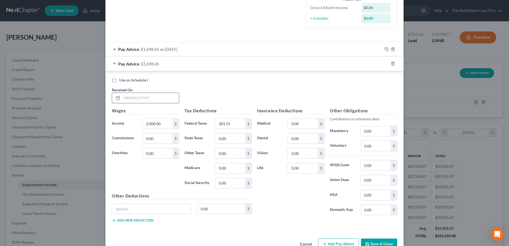
click at [142, 96] on input "text" at bounding box center [150, 98] width 57 height 10
click at [386, 64] on rect "button" at bounding box center [387, 64] width 2 height 2
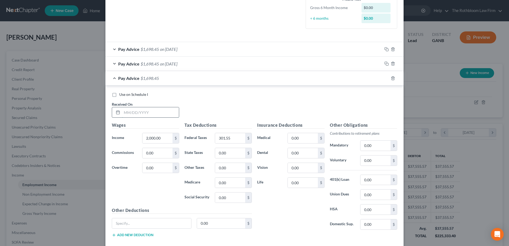
click at [142, 113] on input "text" at bounding box center [150, 112] width 57 height 10
click at [386, 80] on rect "button" at bounding box center [387, 79] width 2 height 2
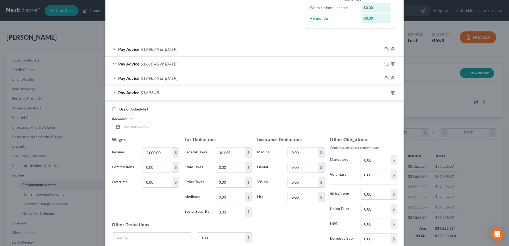
drag, startPoint x: 132, startPoint y: 129, endPoint x: 15, endPoint y: 166, distance: 122.7
click at [132, 129] on input "text" at bounding box center [150, 127] width 57 height 10
drag, startPoint x: 385, startPoint y: 93, endPoint x: 227, endPoint y: 171, distance: 175.5
click at [385, 93] on icon "button" at bounding box center [387, 93] width 4 height 4
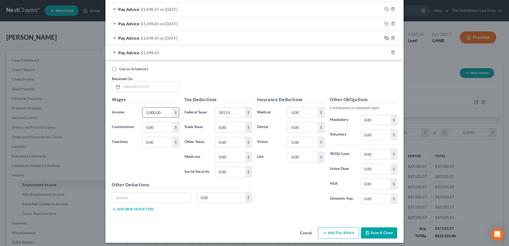
scroll to position [196, 0]
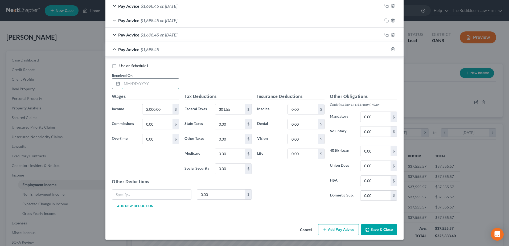
click at [129, 83] on input "text" at bounding box center [150, 84] width 57 height 10
click at [386, 50] on rect "button" at bounding box center [387, 50] width 2 height 2
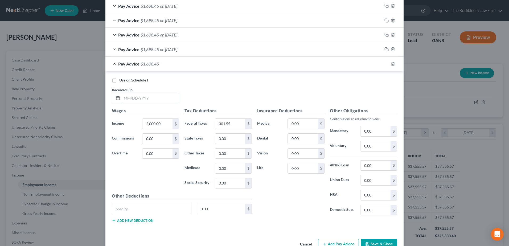
click at [132, 99] on input "text" at bounding box center [150, 98] width 57 height 10
click at [236, 124] on input "301.55" at bounding box center [230, 124] width 30 height 10
click at [177, 50] on span "on [DATE]" at bounding box center [168, 49] width 17 height 5
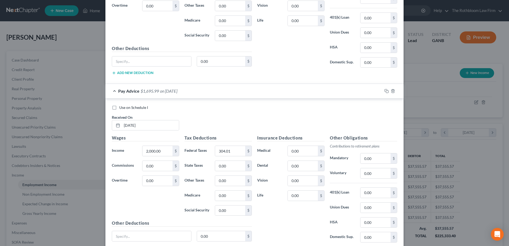
scroll to position [371, 0]
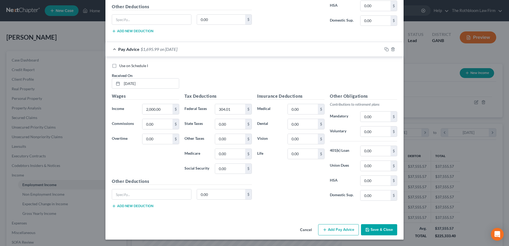
click at [384, 51] on div at bounding box center [392, 49] width 21 height 9
click at [385, 49] on icon "button" at bounding box center [387, 49] width 4 height 4
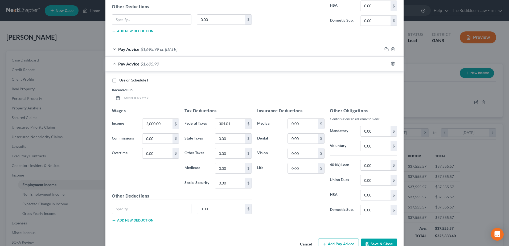
drag, startPoint x: 149, startPoint y: 93, endPoint x: 141, endPoint y: 101, distance: 11.3
click at [149, 93] on input "text" at bounding box center [150, 98] width 57 height 10
drag, startPoint x: 384, startPoint y: 64, endPoint x: 14, endPoint y: 108, distance: 372.6
click at [386, 63] on rect "button" at bounding box center [387, 64] width 2 height 2
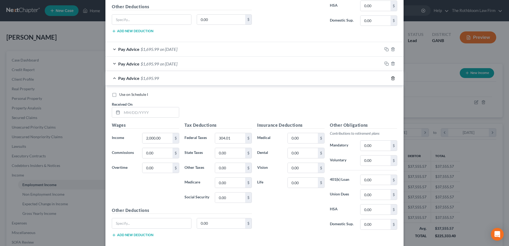
click at [391, 78] on icon "button" at bounding box center [393, 78] width 4 height 4
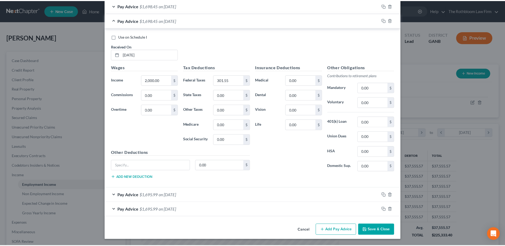
scroll to position [225, 0]
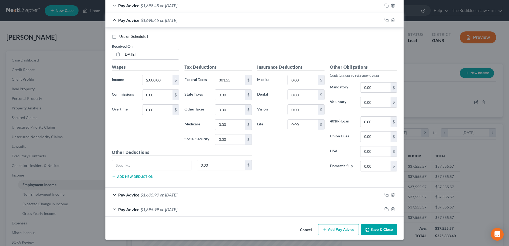
drag, startPoint x: 380, startPoint y: 231, endPoint x: 399, endPoint y: 244, distance: 22.4
click at [380, 231] on button "Save & Close" at bounding box center [379, 229] width 36 height 11
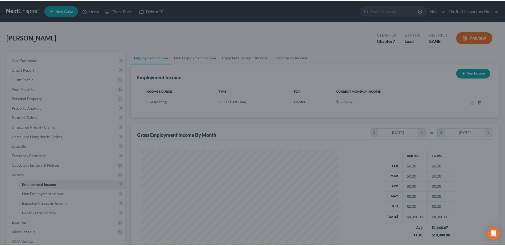
scroll to position [266250, 266140]
